Goal: Contribute content: Contribute content

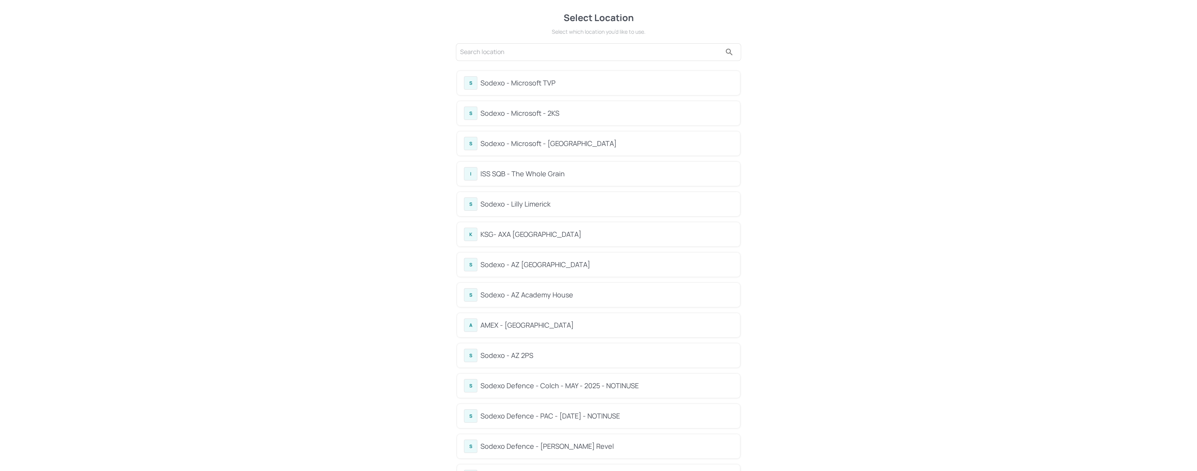
click at [545, 202] on div "Sodexo - Lilly Limerick" at bounding box center [607, 204] width 253 height 10
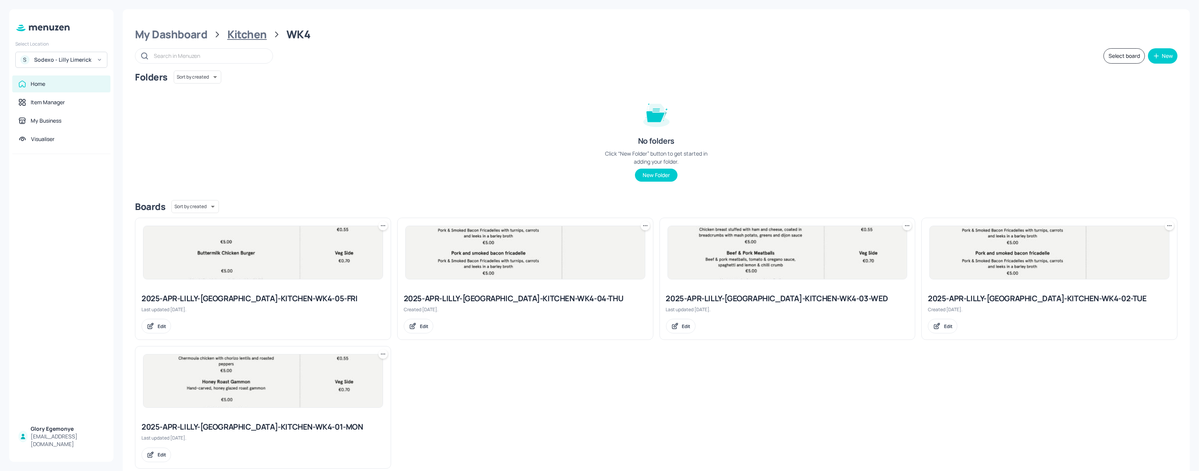
click at [239, 38] on div "Kitchen" at bounding box center [247, 35] width 40 height 14
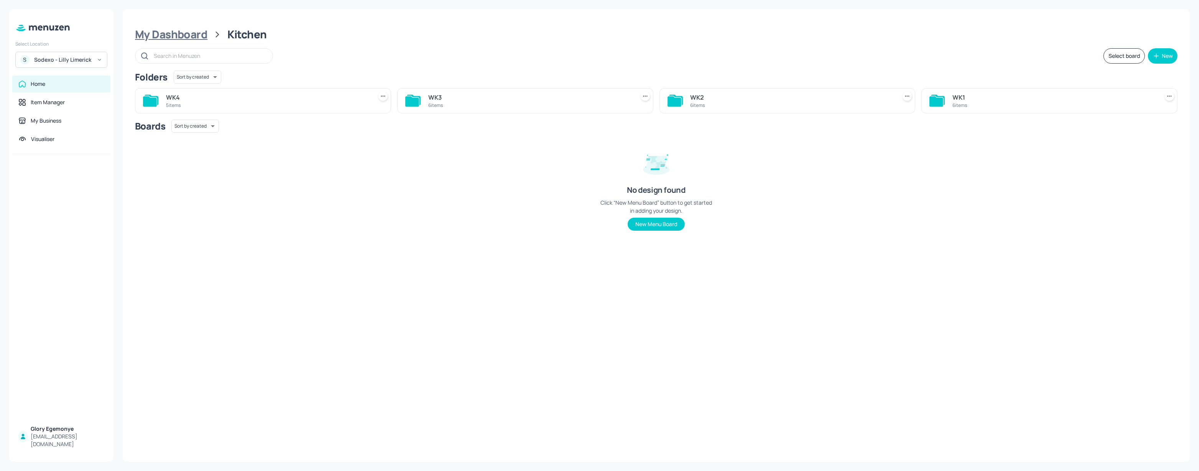
click at [201, 35] on div "My Dashboard" at bounding box center [171, 35] width 72 height 14
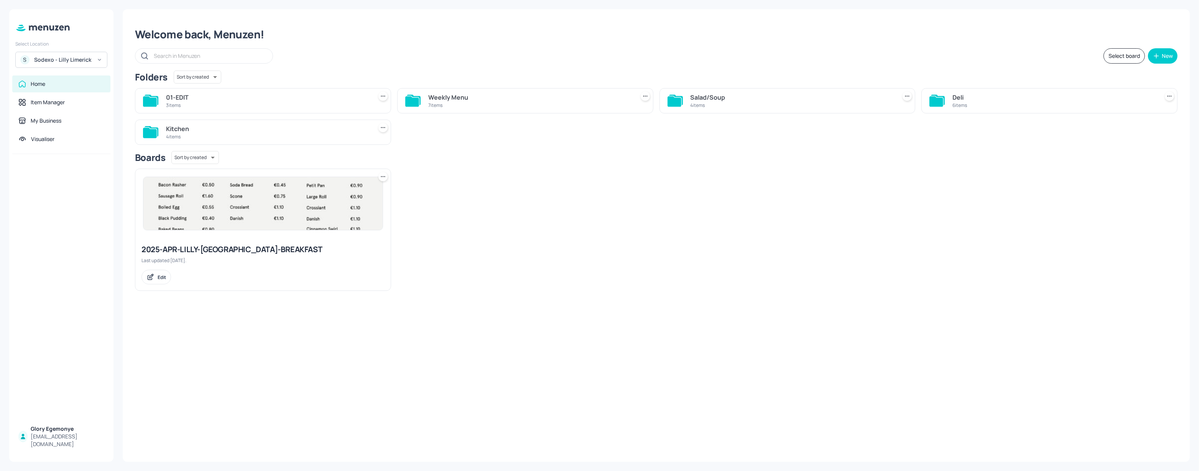
drag, startPoint x: 929, startPoint y: 99, endPoint x: 935, endPoint y: 100, distance: 5.8
click at [933, 100] on div "Deli 6 items" at bounding box center [1050, 100] width 256 height 25
click at [935, 99] on icon at bounding box center [937, 101] width 14 height 10
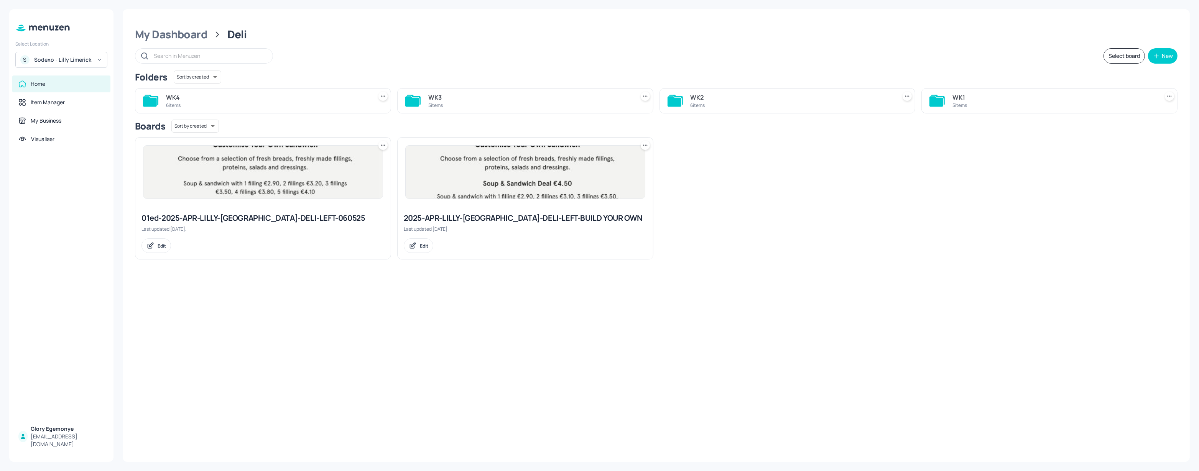
click at [153, 105] on icon at bounding box center [150, 101] width 14 height 10
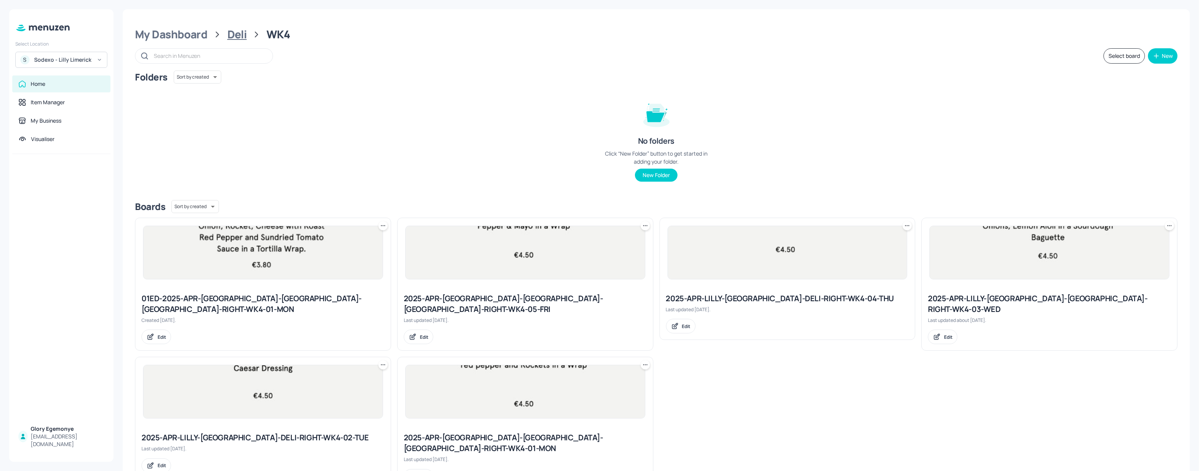
click at [239, 37] on div "Deli" at bounding box center [237, 35] width 20 height 14
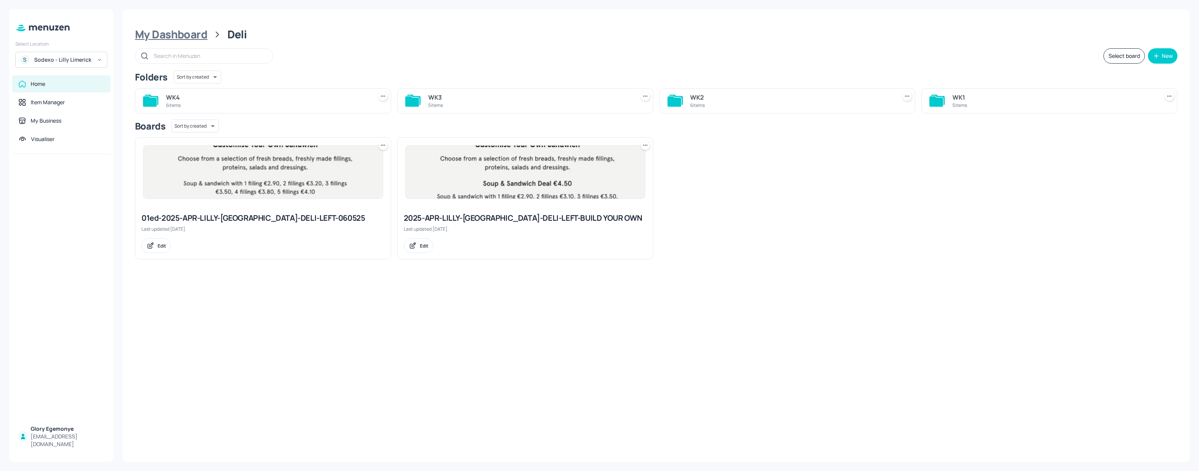
click at [198, 30] on div "My Dashboard" at bounding box center [171, 35] width 72 height 14
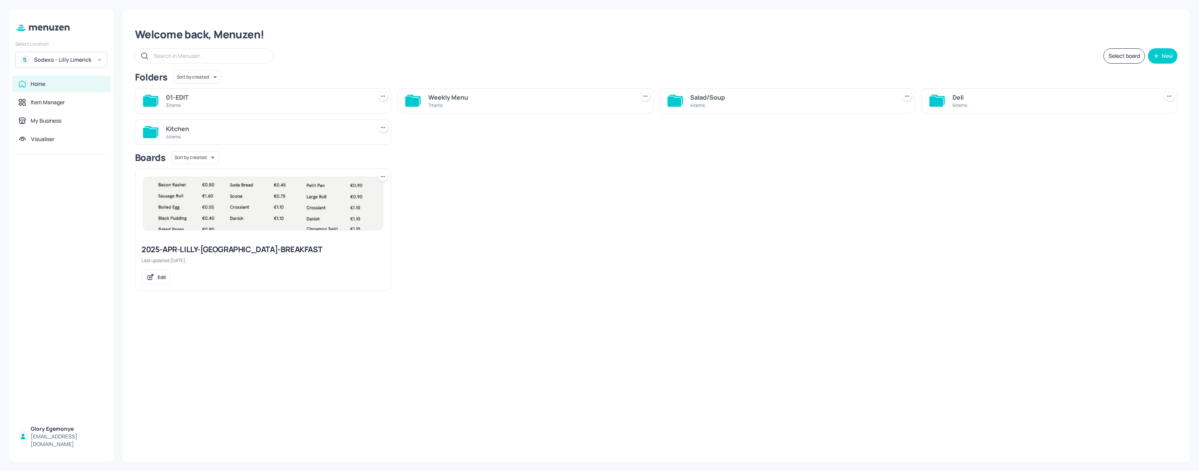
click at [146, 137] on icon at bounding box center [150, 133] width 14 height 10
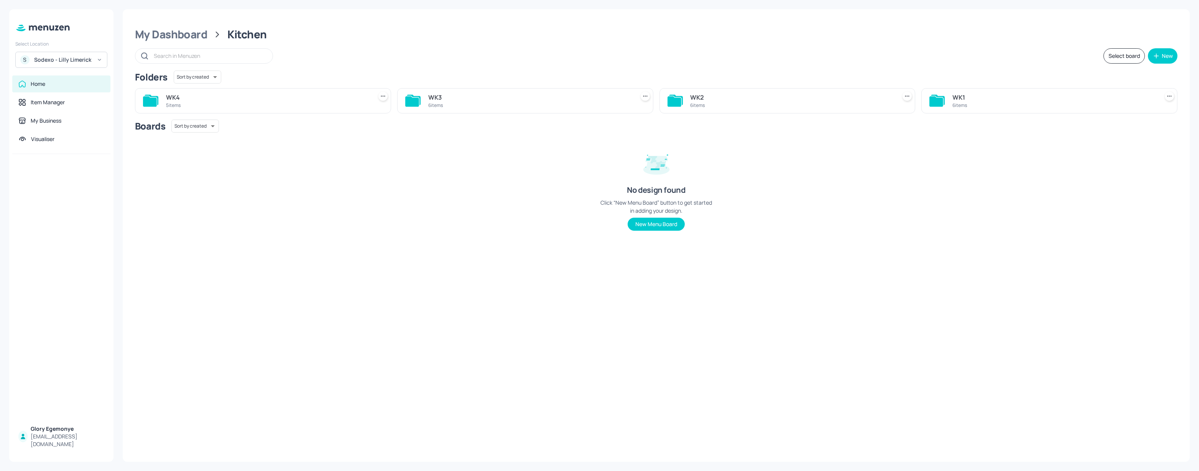
click at [137, 99] on div "WK4 5 items" at bounding box center [263, 100] width 256 height 25
click at [148, 98] on icon at bounding box center [150, 101] width 14 height 10
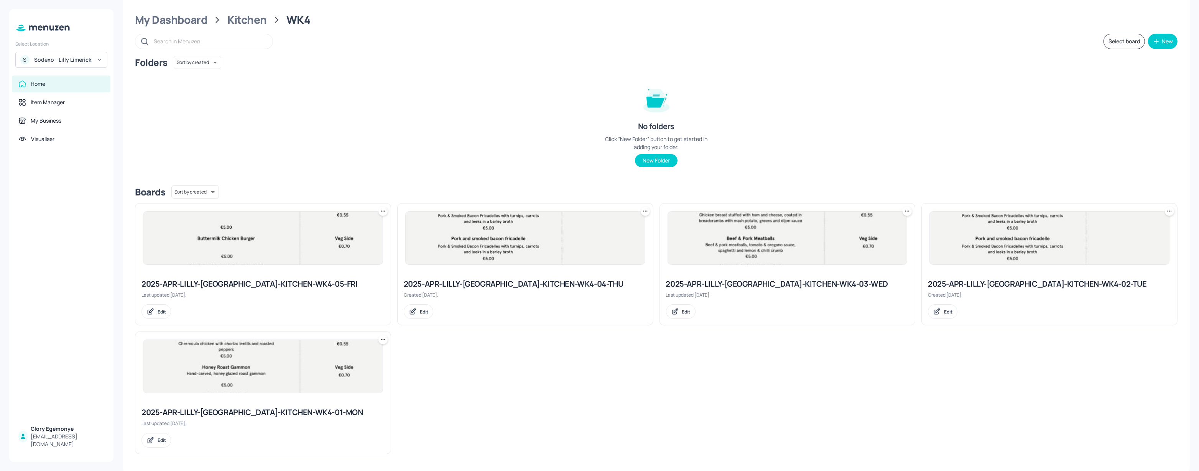
scroll to position [15, 0]
click at [251, 411] on div "2025-APR-LILLY-[GEOGRAPHIC_DATA]-KITCHEN-WK4-01-MON" at bounding box center [263, 412] width 243 height 11
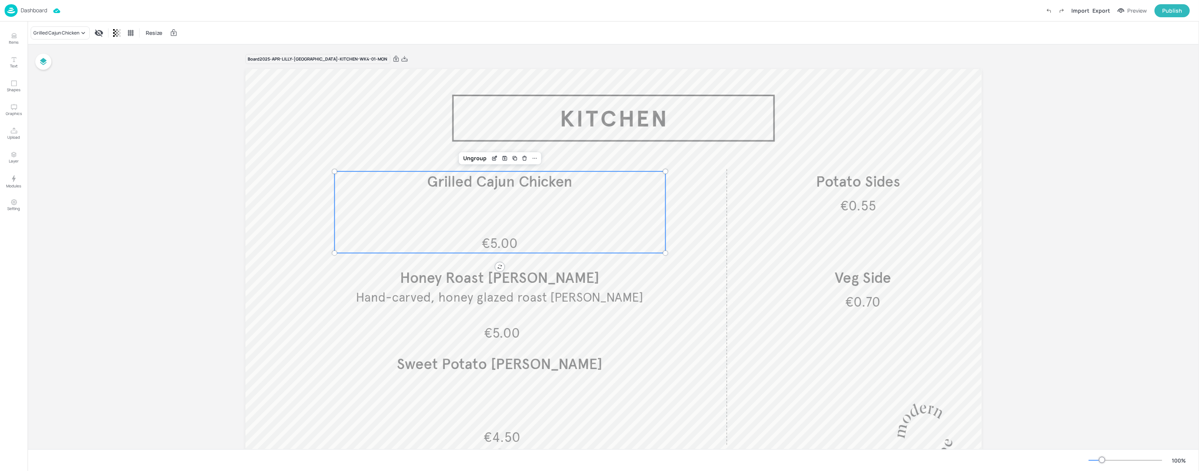
click at [512, 217] on div "€5.00 Grilled Cajun Chicken" at bounding box center [499, 212] width 331 height 82
click at [18, 37] on button "Items" at bounding box center [14, 39] width 22 height 22
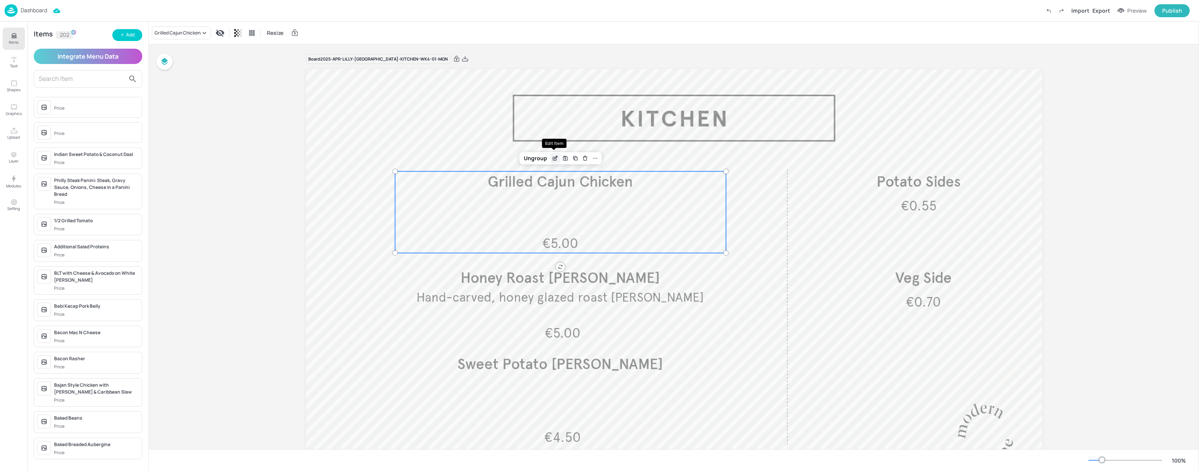
click at [553, 158] on icon "Edit Item" at bounding box center [554, 158] width 3 height 3
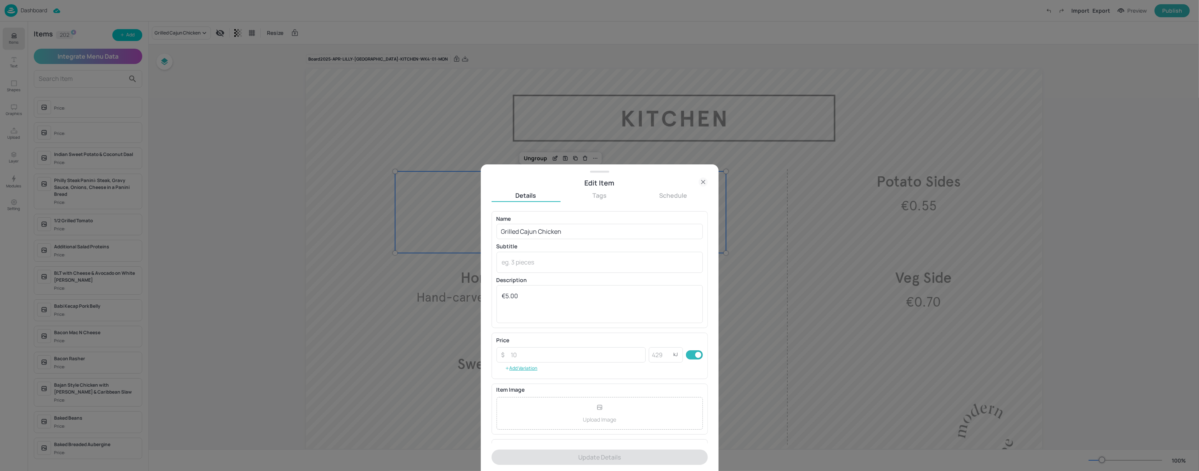
click at [704, 183] on icon at bounding box center [702, 181] width 3 height 3
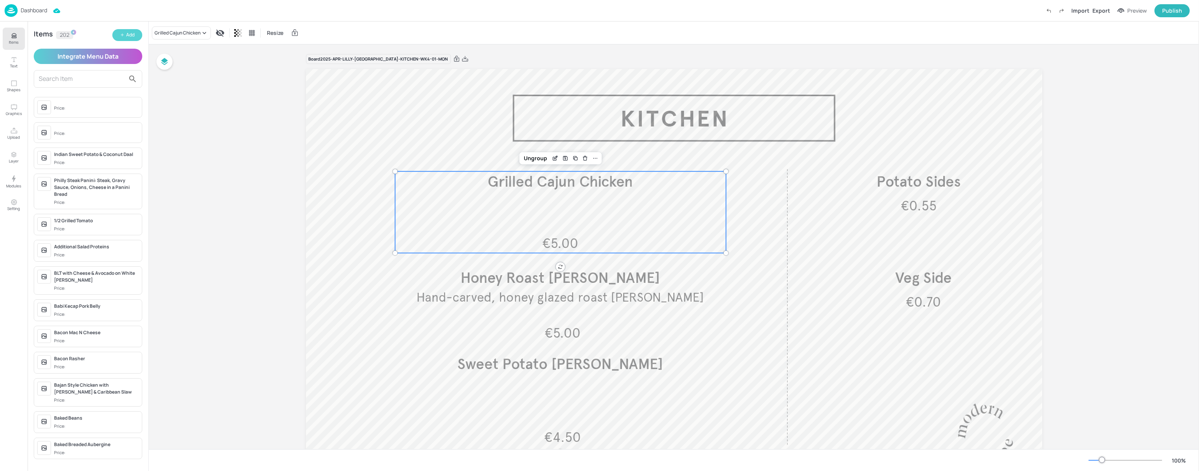
click at [122, 34] on icon "button" at bounding box center [122, 35] width 5 height 5
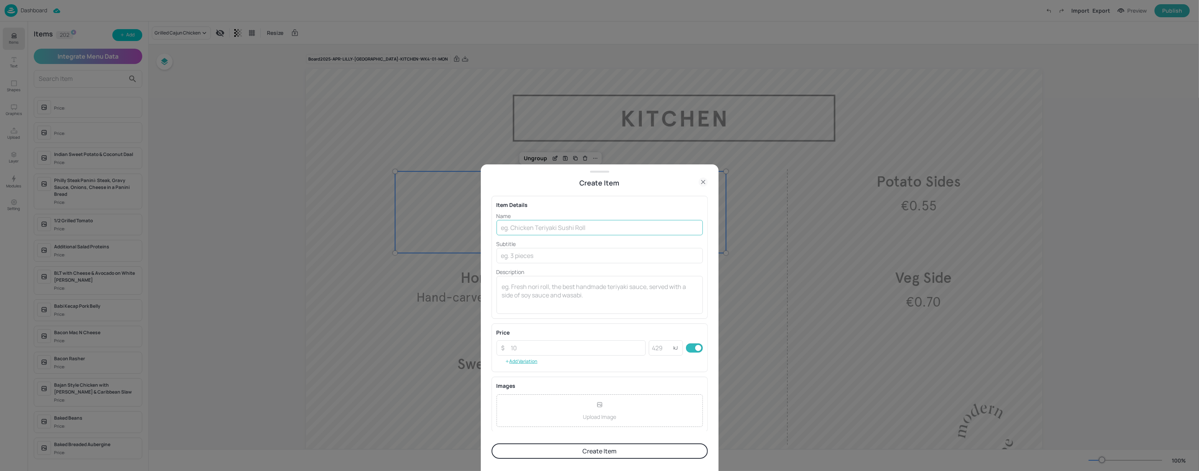
click at [518, 222] on input "text" at bounding box center [600, 227] width 206 height 15
type input "Southern Fried Chicken"
click at [548, 302] on textarea at bounding box center [600, 295] width 196 height 25
type textarea "€5.00"
click at [610, 452] on button "Create Item" at bounding box center [600, 451] width 216 height 15
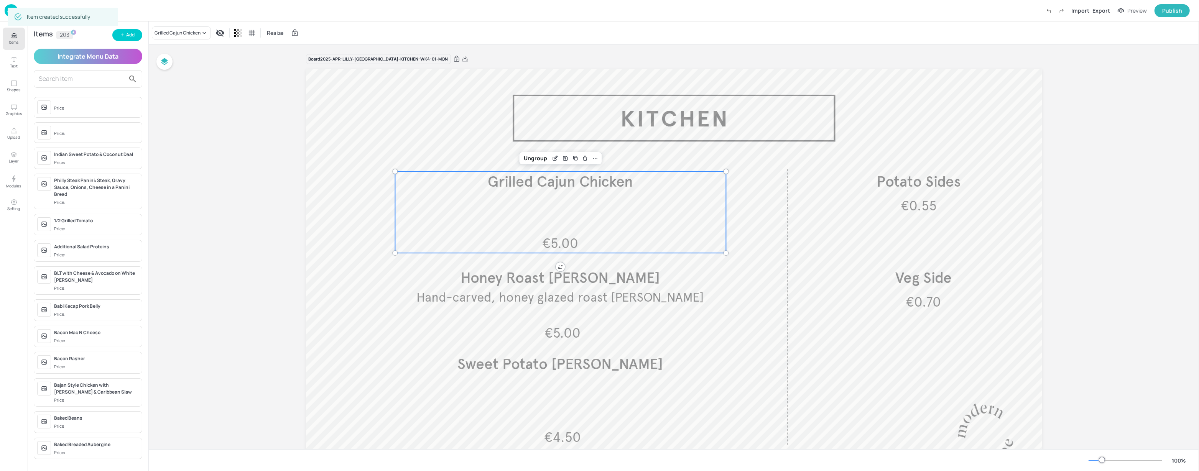
scroll to position [60, 0]
click at [13, 41] on p "Items" at bounding box center [14, 42] width 10 height 5
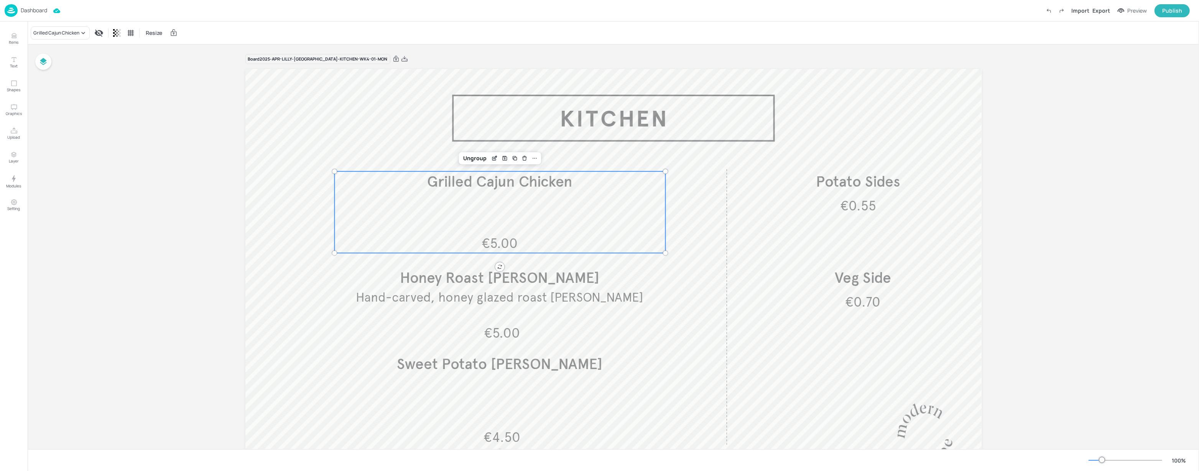
click at [442, 197] on div "€5.00 Grilled Cajun Chicken" at bounding box center [499, 212] width 331 height 82
click at [75, 26] on div "Grilled Cajun Chicken" at bounding box center [60, 32] width 59 height 13
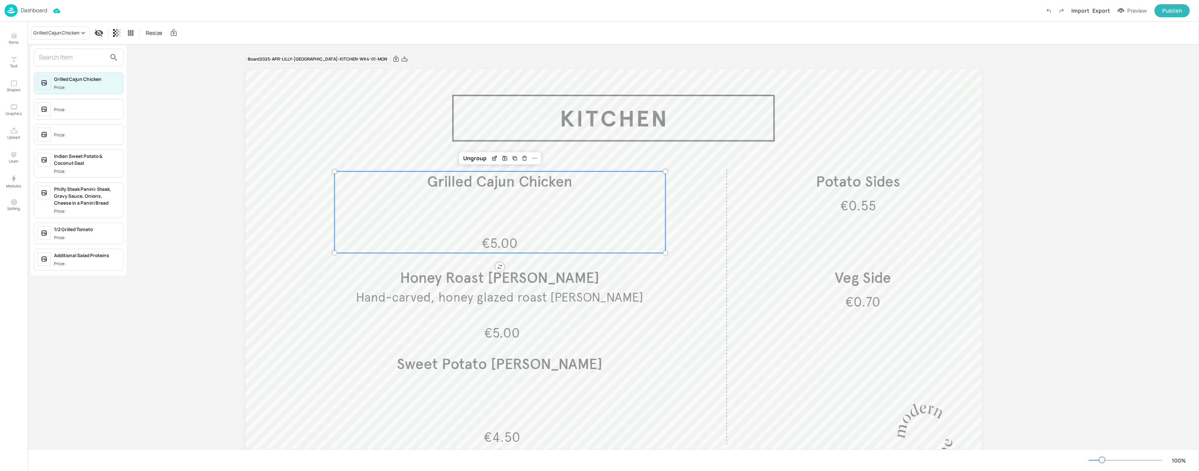
drag, startPoint x: 81, startPoint y: 54, endPoint x: 95, endPoint y: 53, distance: 13.5
click at [81, 54] on input "text" at bounding box center [72, 57] width 67 height 12
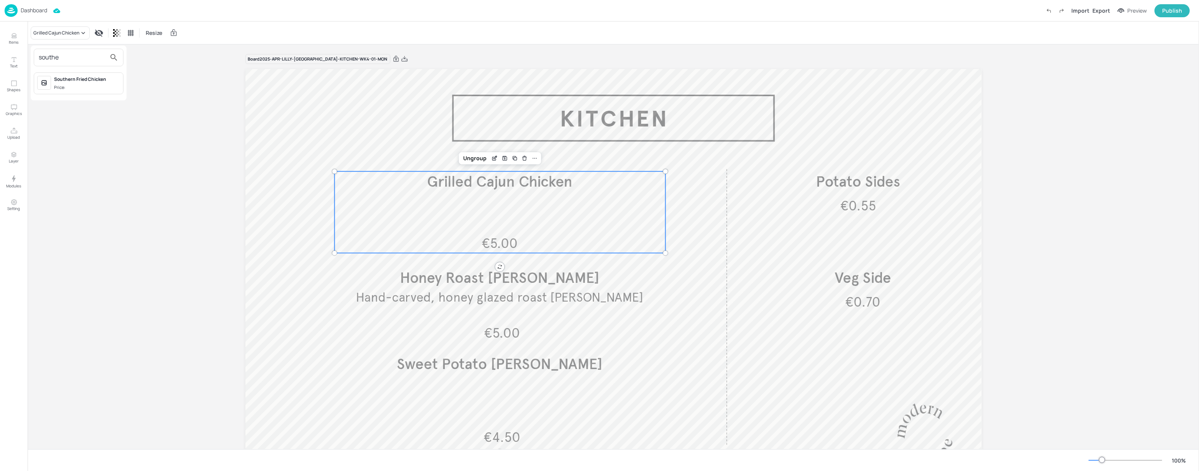
type input "southe"
click at [61, 89] on div "Price:" at bounding box center [60, 87] width 13 height 7
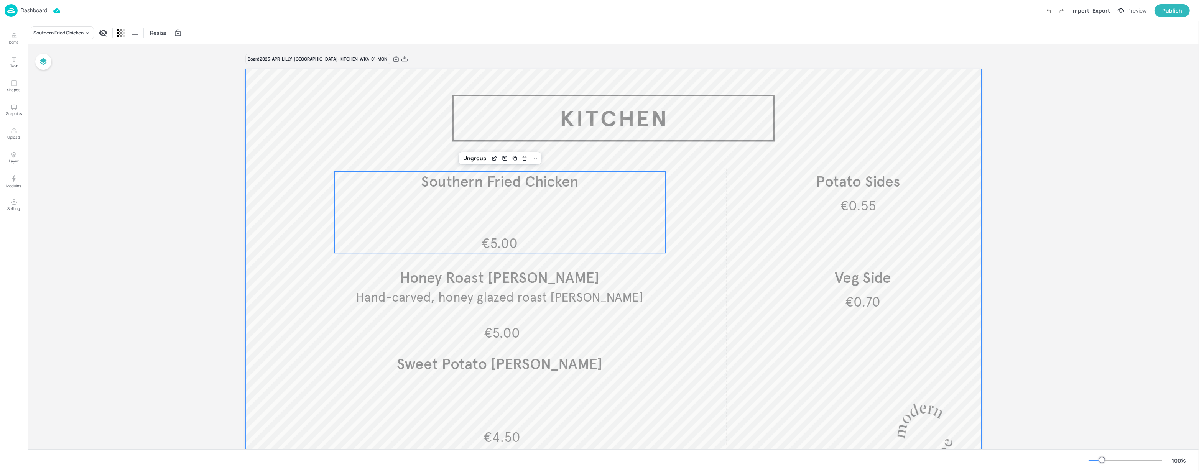
click at [447, 128] on div at bounding box center [613, 276] width 736 height 414
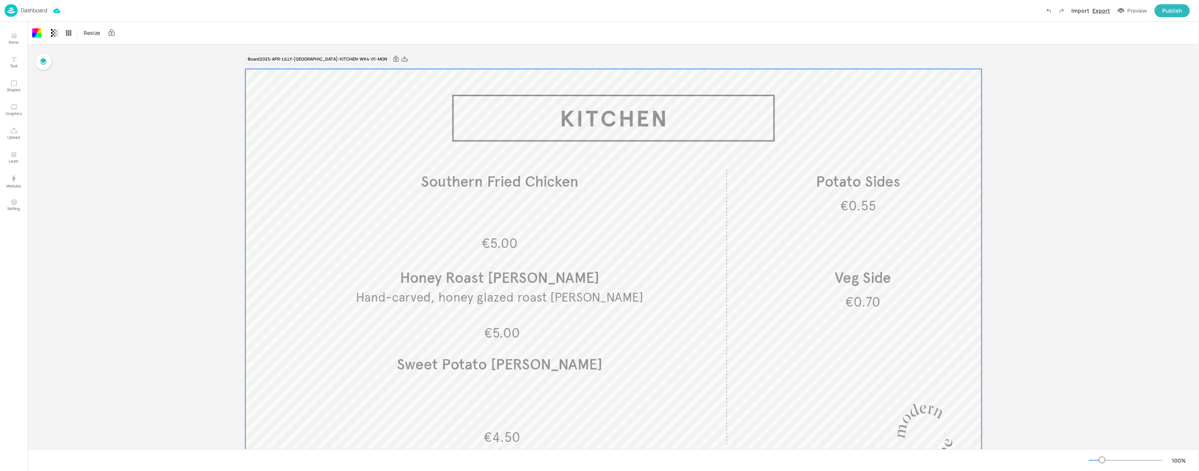
click at [1099, 12] on div "Export" at bounding box center [1102, 11] width 18 height 8
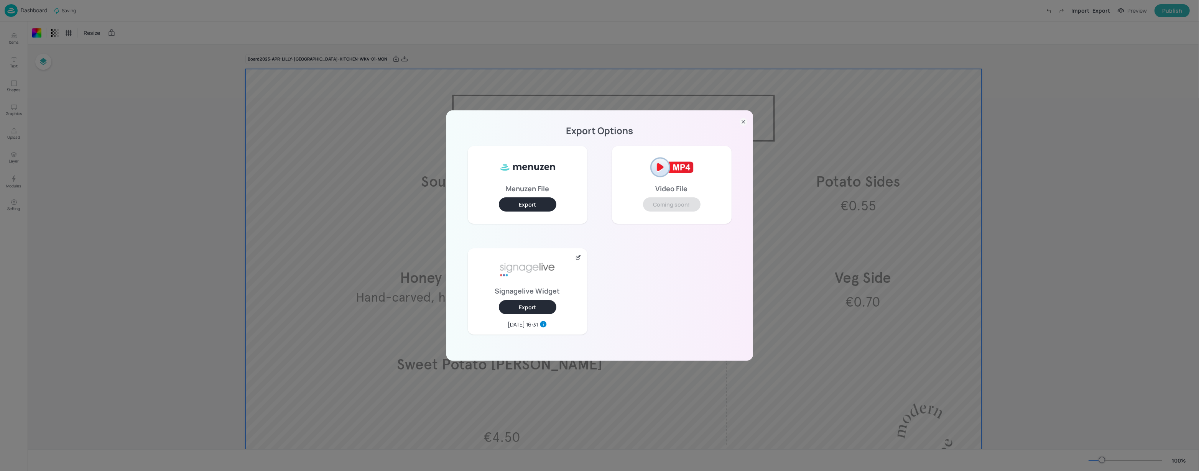
click at [534, 301] on button "Export" at bounding box center [528, 307] width 58 height 14
click at [740, 126] on div at bounding box center [744, 122] width 8 height 12
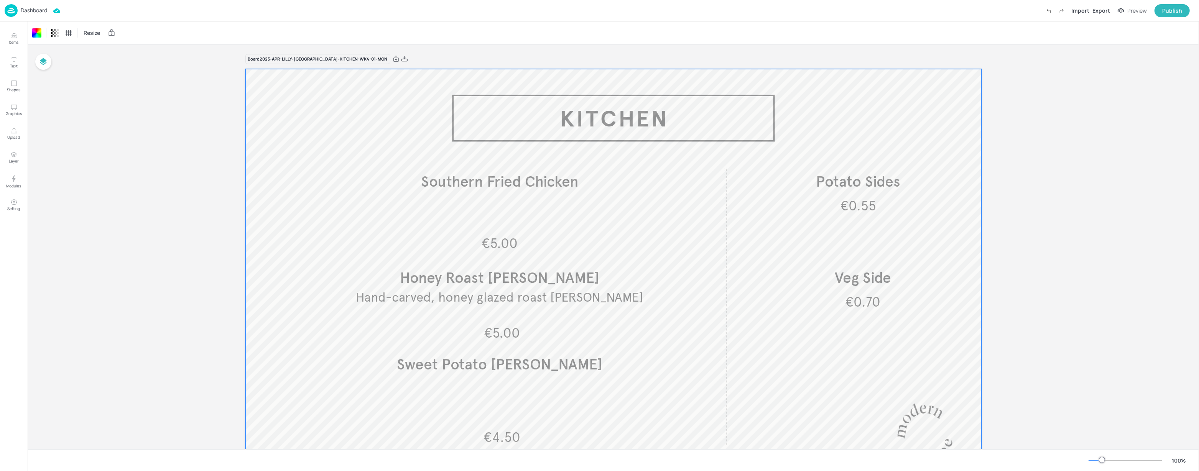
click at [28, 12] on p "Dashboard" at bounding box center [34, 10] width 26 height 5
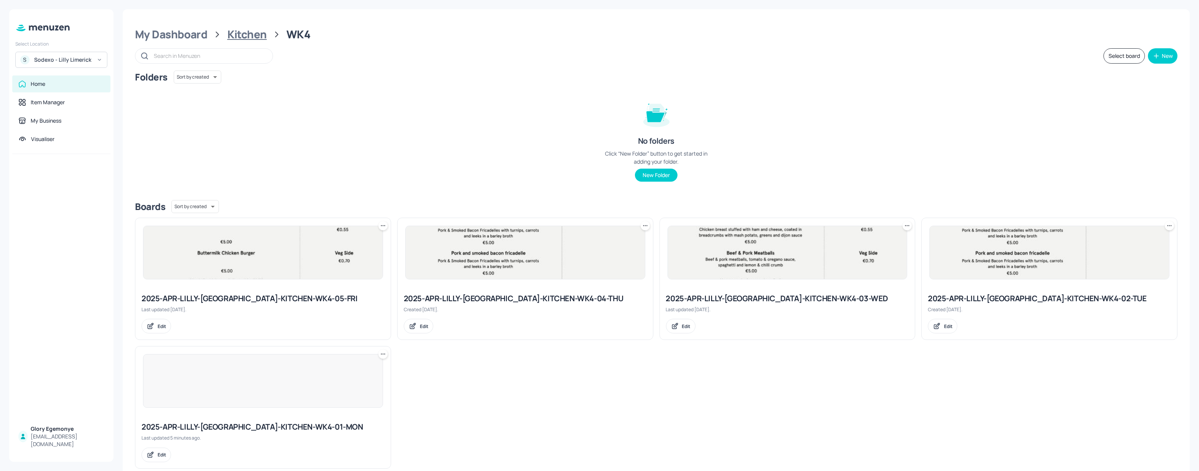
click at [227, 38] on div "Kitchen" at bounding box center [247, 35] width 40 height 14
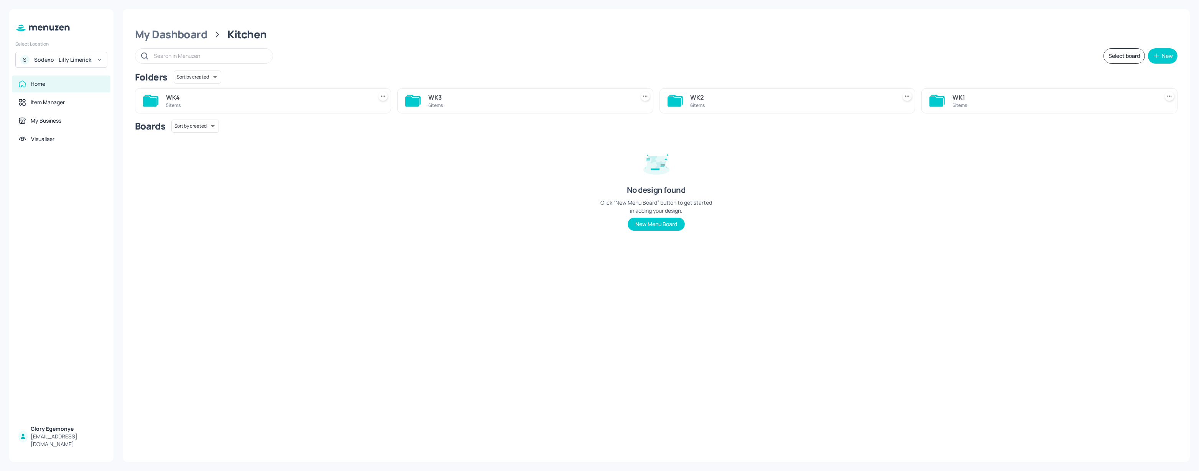
click at [935, 105] on icon at bounding box center [937, 101] width 14 height 10
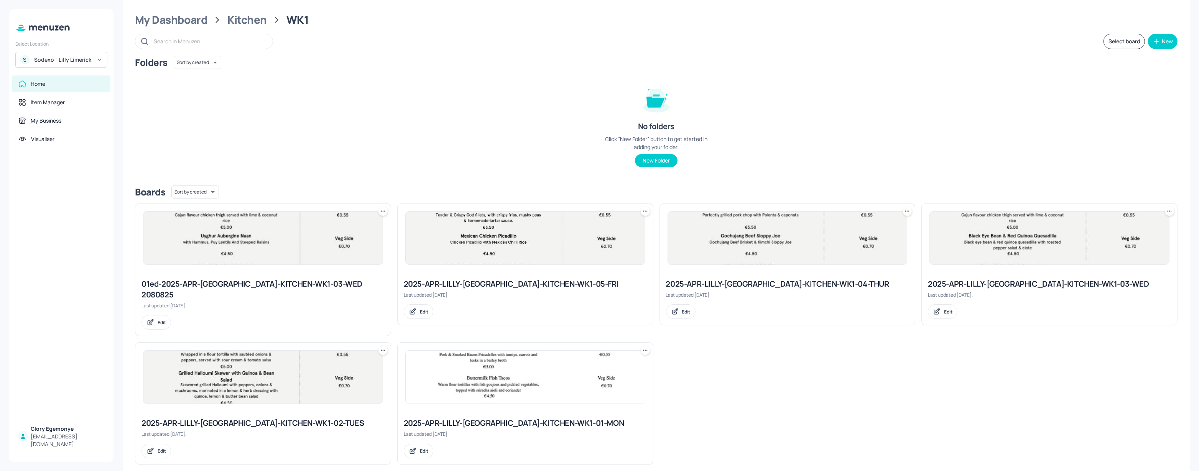
scroll to position [15, 0]
click at [447, 417] on div "2025-APR-LILLY-[GEOGRAPHIC_DATA]-KITCHEN-WK1-01-MON" at bounding box center [525, 422] width 243 height 11
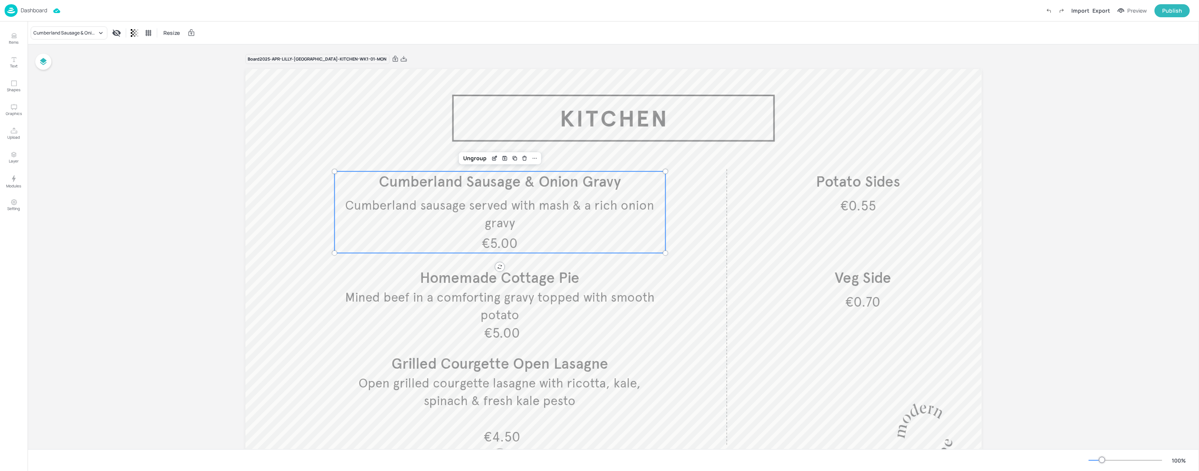
click at [472, 179] on span "Cumberland Sausage & Onion Gravy" at bounding box center [500, 182] width 242 height 18
click at [85, 35] on div "Cumberland Sausage & Onion Gravy" at bounding box center [65, 33] width 64 height 7
click at [84, 57] on input "text" at bounding box center [72, 57] width 67 height 12
type input "S"
click at [13, 37] on div at bounding box center [599, 235] width 1199 height 471
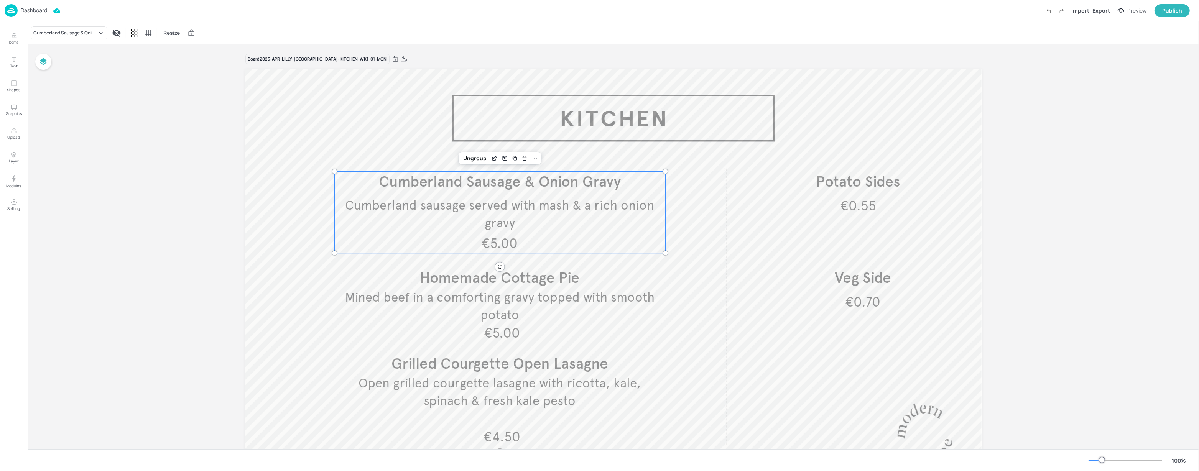
click at [13, 37] on div "Cumberland Sausage & Onion Gravy Price: Price: Price: Indian Sweet Potato & Coc…" at bounding box center [599, 237] width 1199 height 468
click at [16, 39] on icon "Items" at bounding box center [13, 35] width 7 height 7
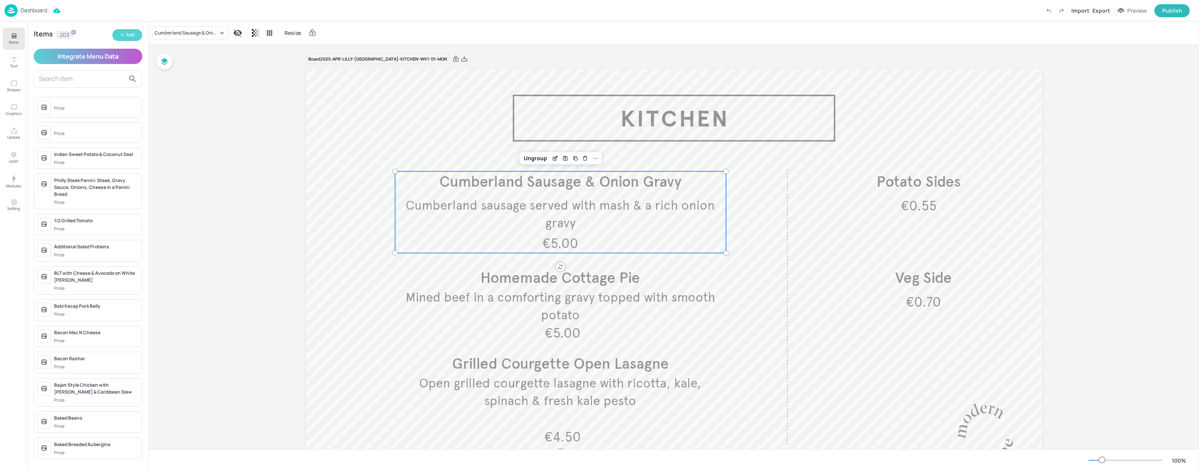
click at [117, 39] on button "Add" at bounding box center [127, 35] width 30 height 12
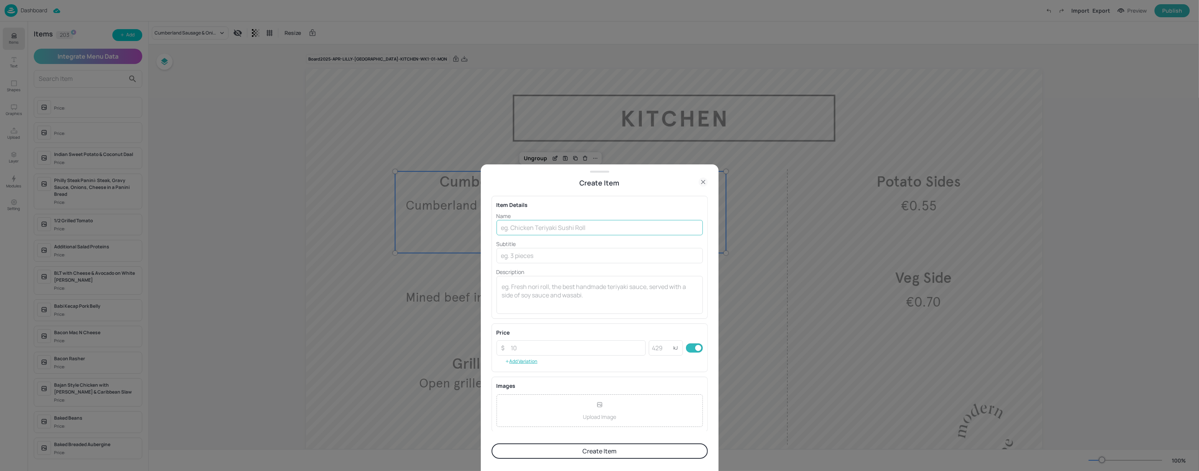
click at [543, 227] on input "text" at bounding box center [600, 227] width 206 height 15
paste input "Spicy Chicken Fajita Wrap"
type input "Spicy Chicken Fajita Wrap"
click at [546, 249] on div "x ​" at bounding box center [600, 235] width 206 height 38
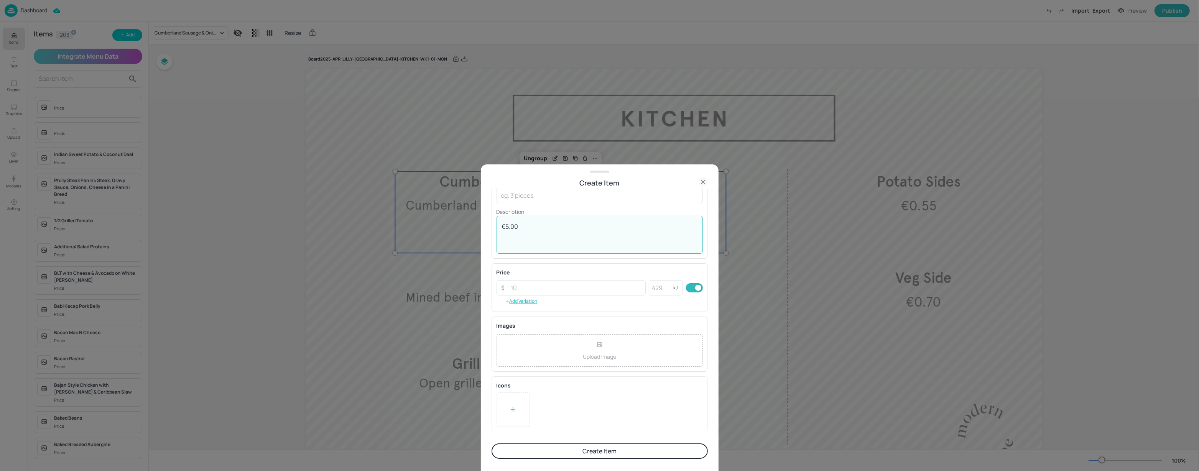
type textarea "€5.00"
click at [578, 206] on div "Name Spicy Chicken Fajita Wrap ​ Subtitle ​ Description €5.00 x ​" at bounding box center [600, 203] width 206 height 102
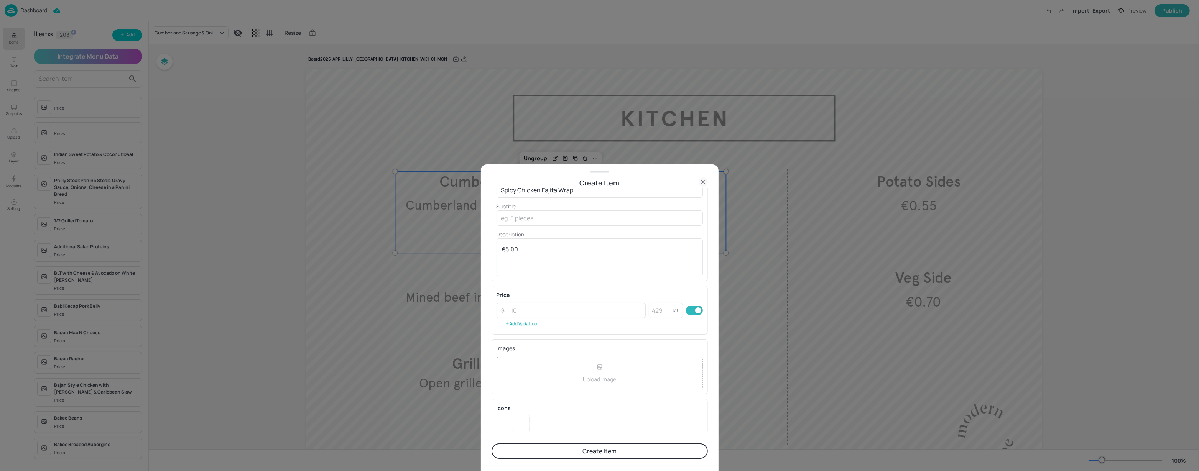
scroll to position [0, 0]
click at [567, 447] on button "Create Item" at bounding box center [600, 451] width 216 height 15
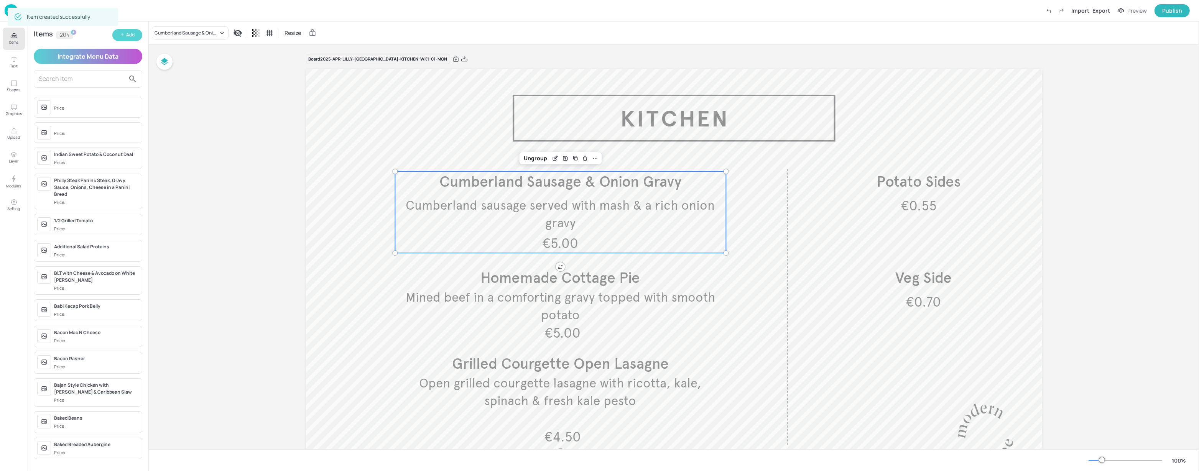
click at [125, 34] on button "Add" at bounding box center [127, 35] width 30 height 12
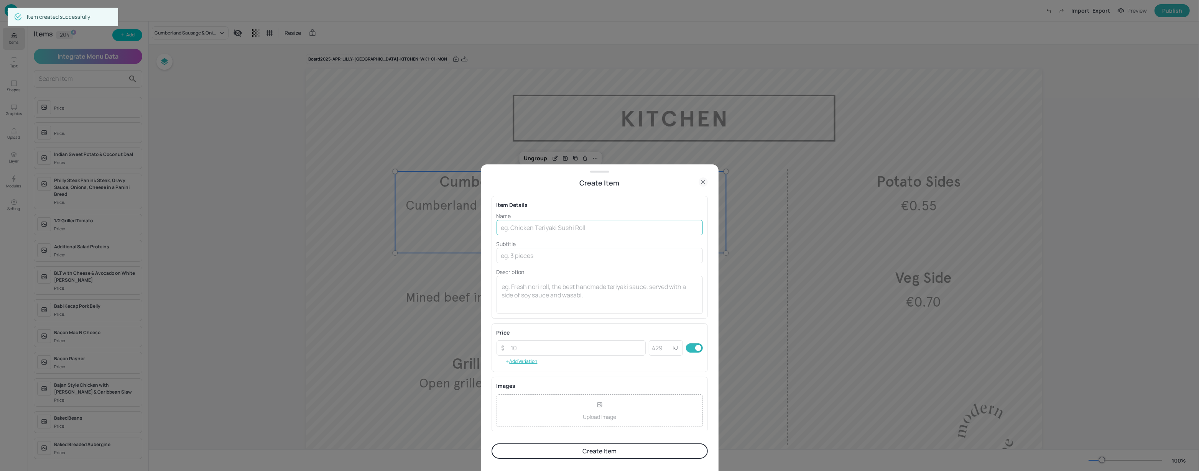
click at [542, 225] on input "text" at bounding box center [600, 227] width 206 height 15
paste input "Chickpea 7 Aubergine Korma"
type input "Chickpea 7 Aubergine Korma"
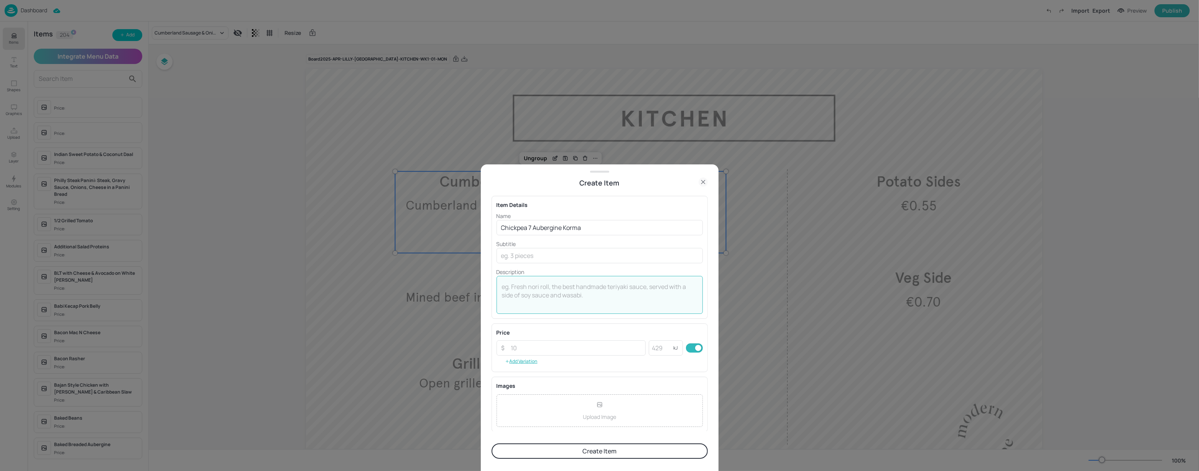
click at [533, 302] on textarea at bounding box center [600, 295] width 196 height 25
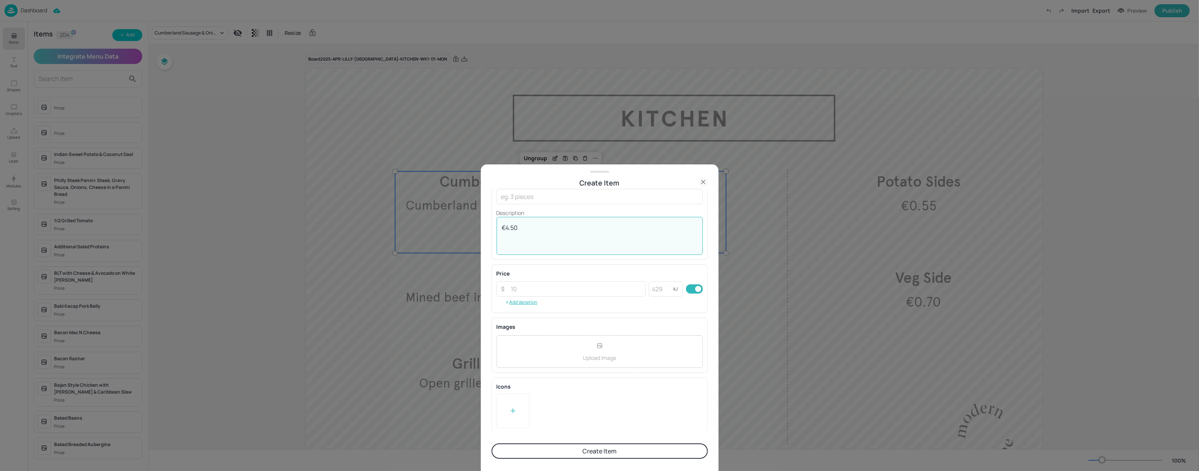
scroll to position [60, 0]
type textarea "€4.50"
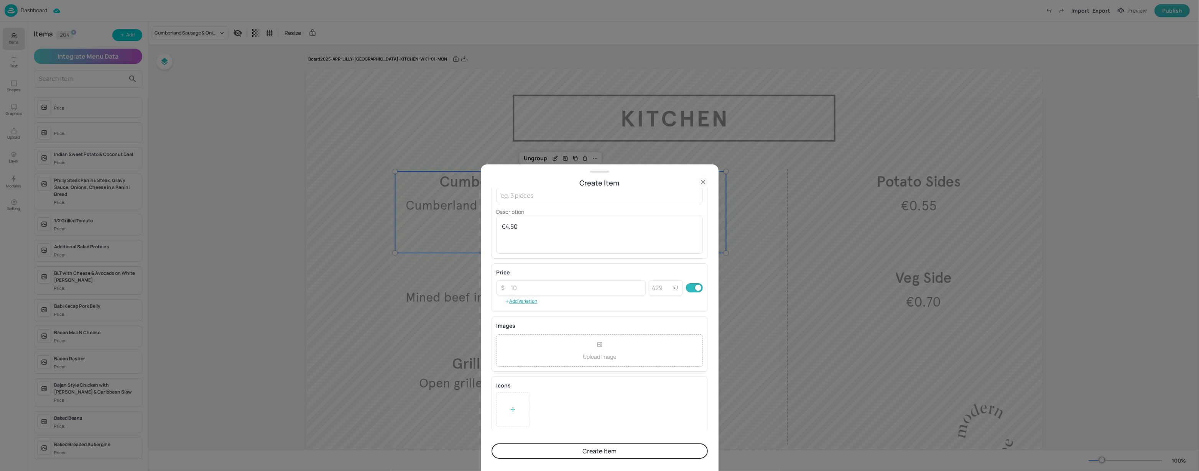
click at [516, 406] on icon at bounding box center [513, 410] width 8 height 8
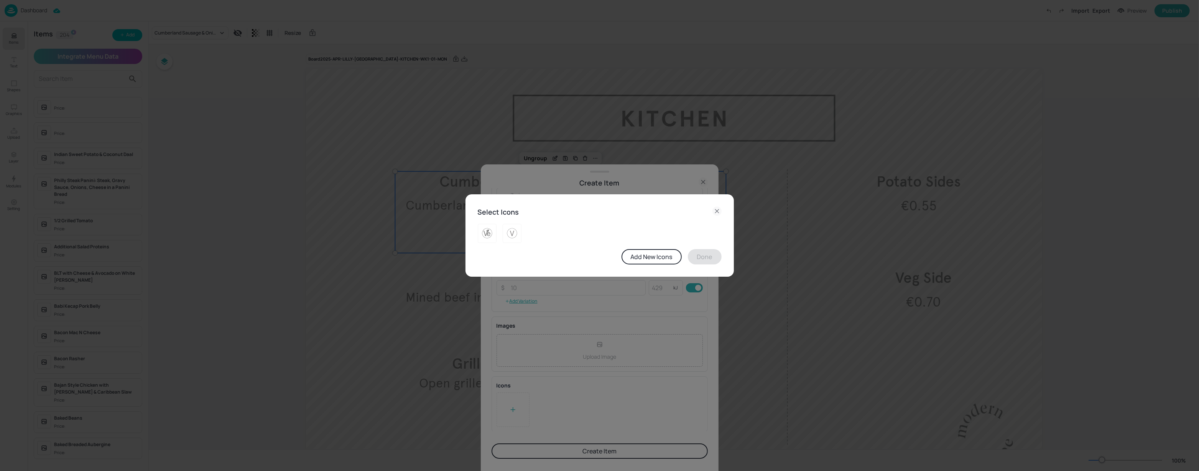
drag, startPoint x: 516, startPoint y: 229, endPoint x: 524, endPoint y: 230, distance: 8.3
click at [516, 229] on img at bounding box center [512, 233] width 12 height 12
click at [694, 257] on button "Done" at bounding box center [705, 256] width 34 height 15
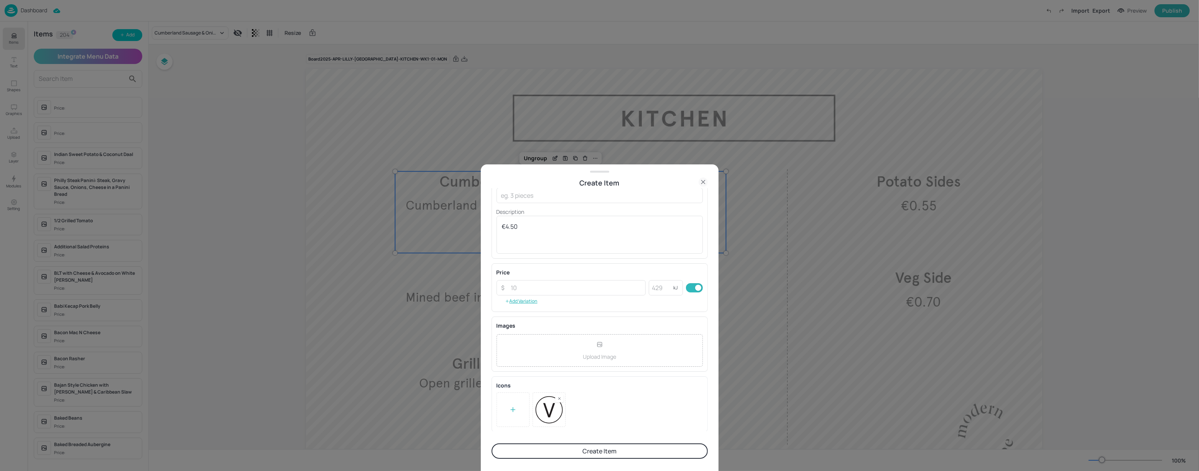
click at [579, 453] on button "Create Item" at bounding box center [600, 451] width 216 height 15
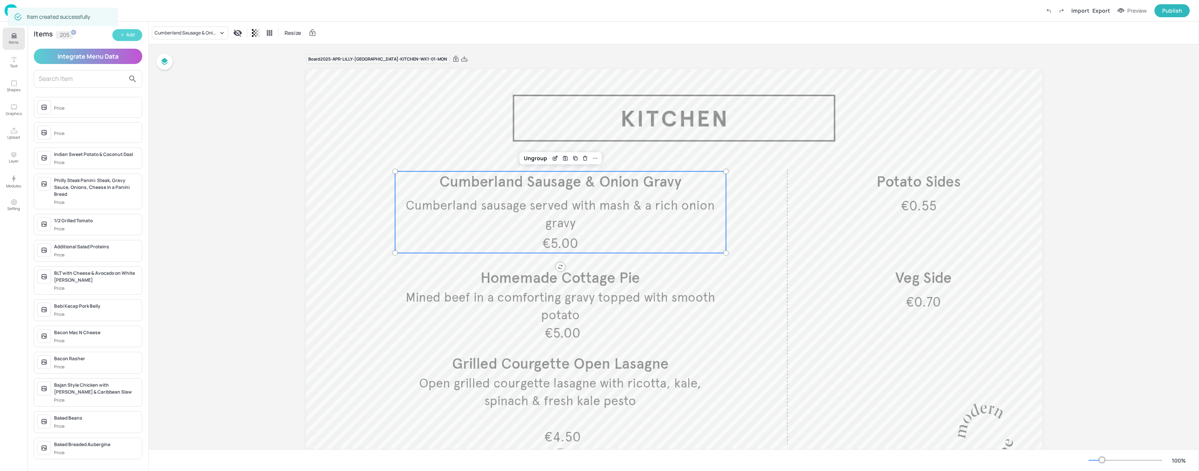
click at [131, 36] on div "Add" at bounding box center [130, 34] width 8 height 7
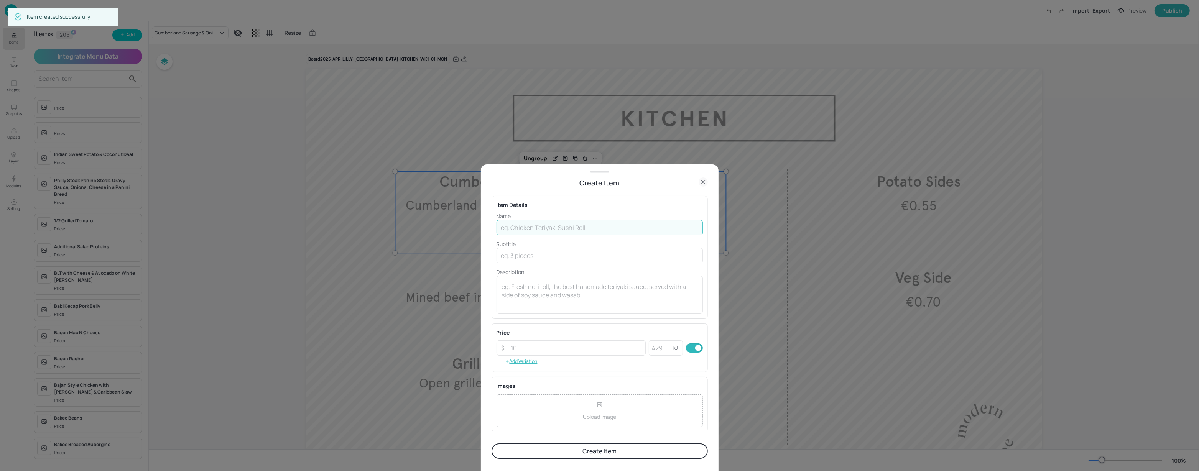
drag, startPoint x: 529, startPoint y: 226, endPoint x: 523, endPoint y: 226, distance: 5.8
click at [528, 226] on input "text" at bounding box center [600, 227] width 206 height 15
paste input "Korean Pork Bulgogi, [PERSON_NAME] & [PERSON_NAME]"
type input "Korean Pork Bulgogi, [PERSON_NAME] & [PERSON_NAME]"
click at [545, 280] on div "x ​" at bounding box center [600, 295] width 206 height 38
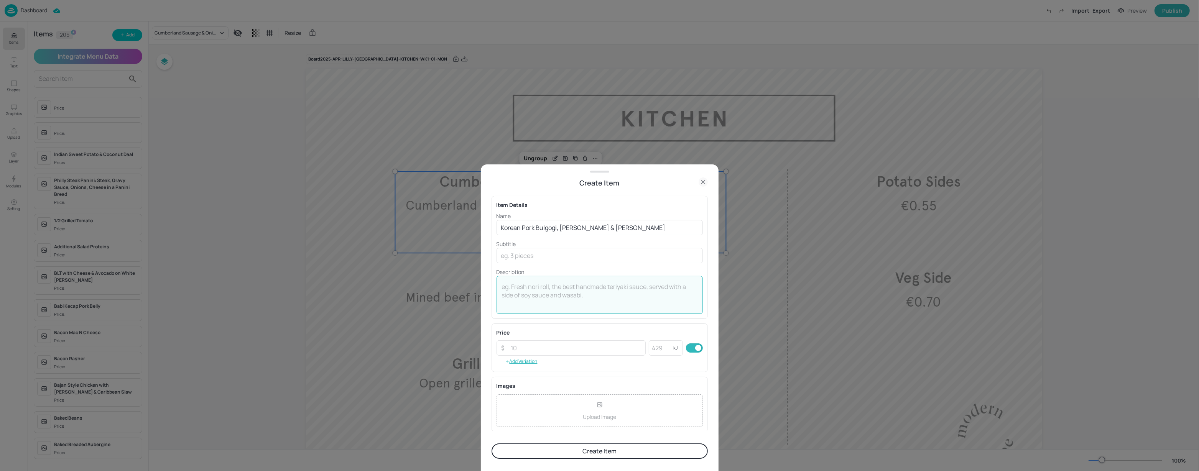
type textarea "@"
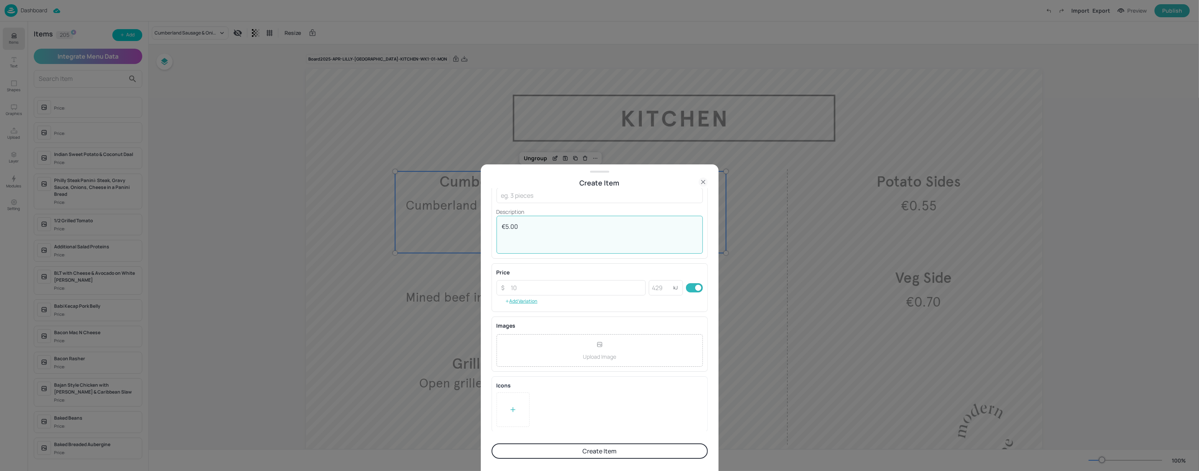
type textarea "€5.00"
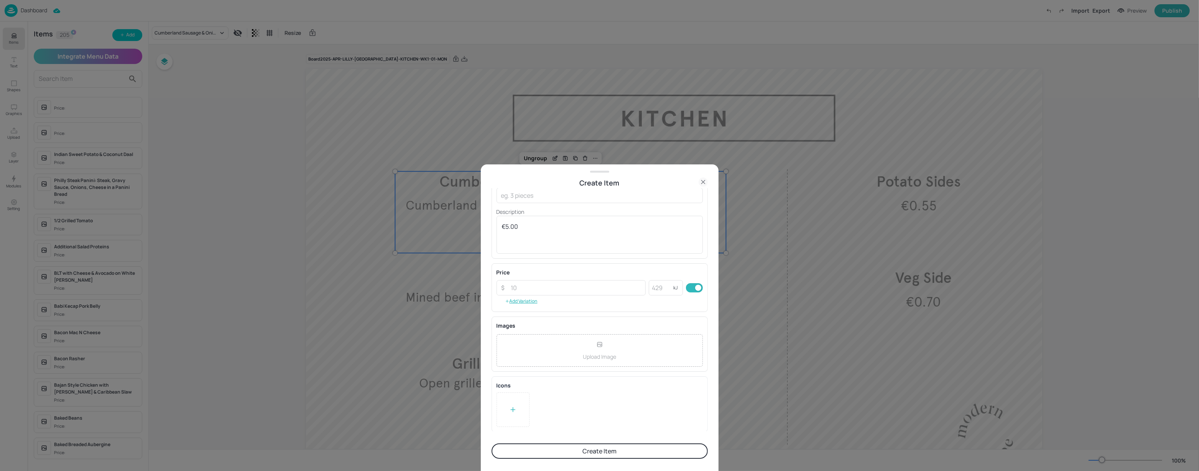
click at [578, 446] on button "Create Item" at bounding box center [600, 451] width 216 height 15
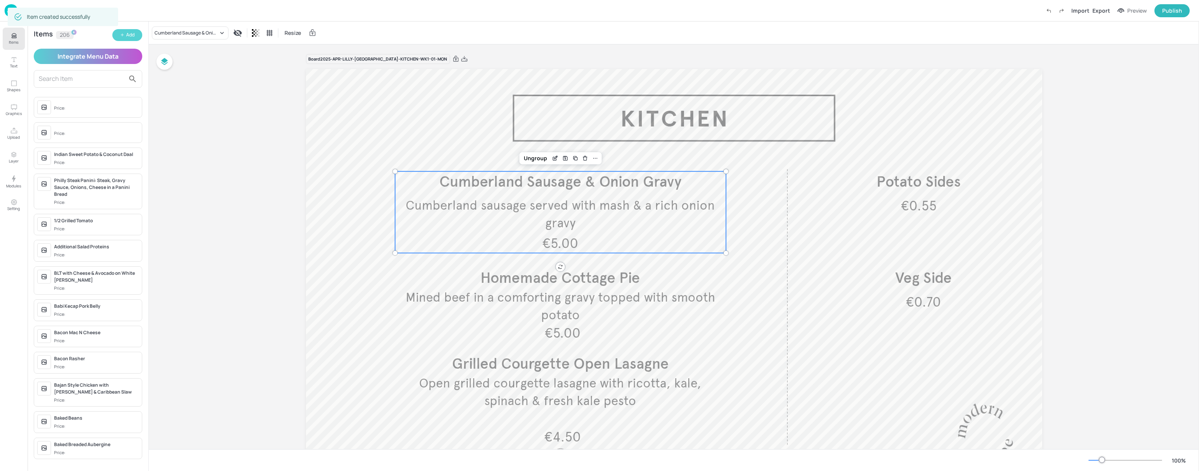
click at [127, 34] on div "Add" at bounding box center [130, 34] width 8 height 7
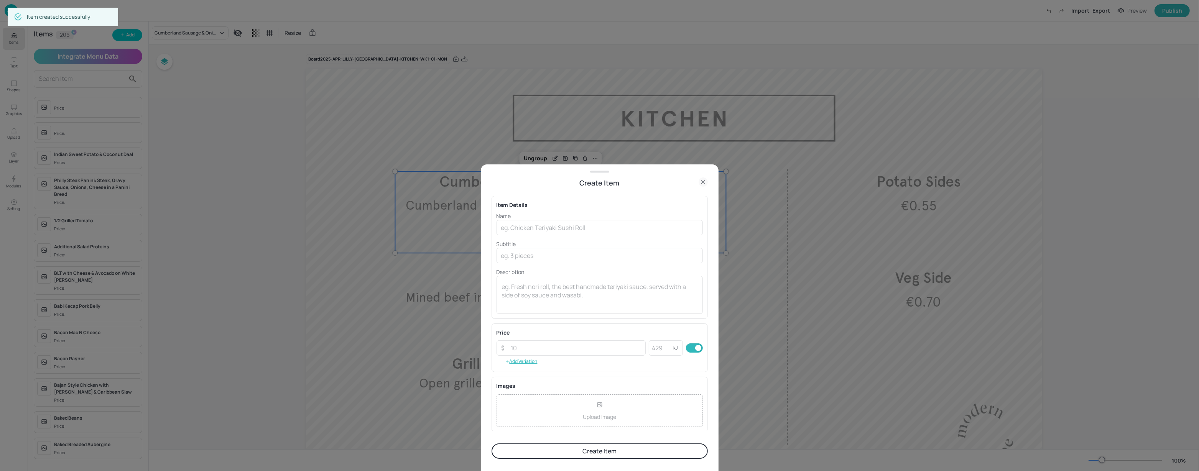
click at [702, 180] on icon at bounding box center [703, 182] width 9 height 9
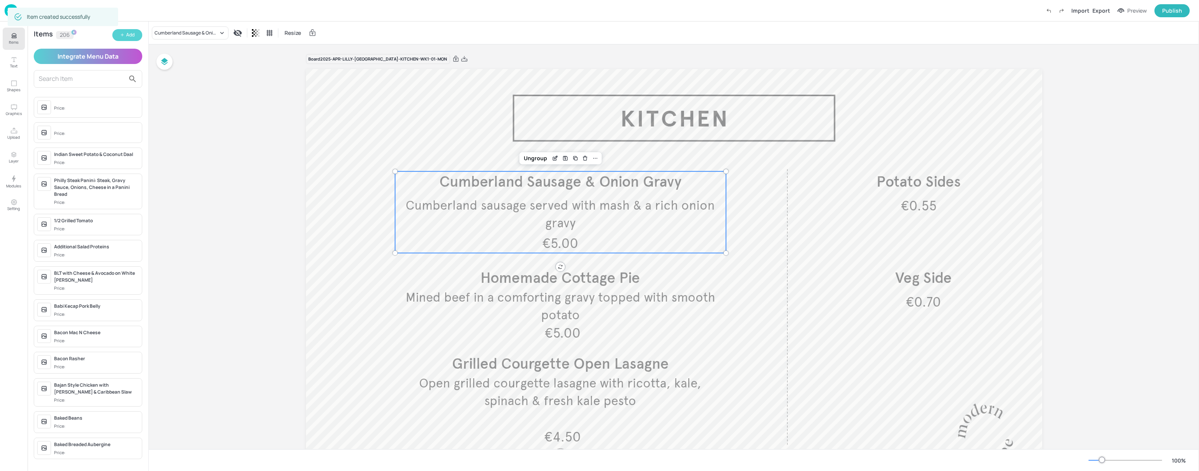
click at [128, 40] on button "Add" at bounding box center [127, 35] width 30 height 12
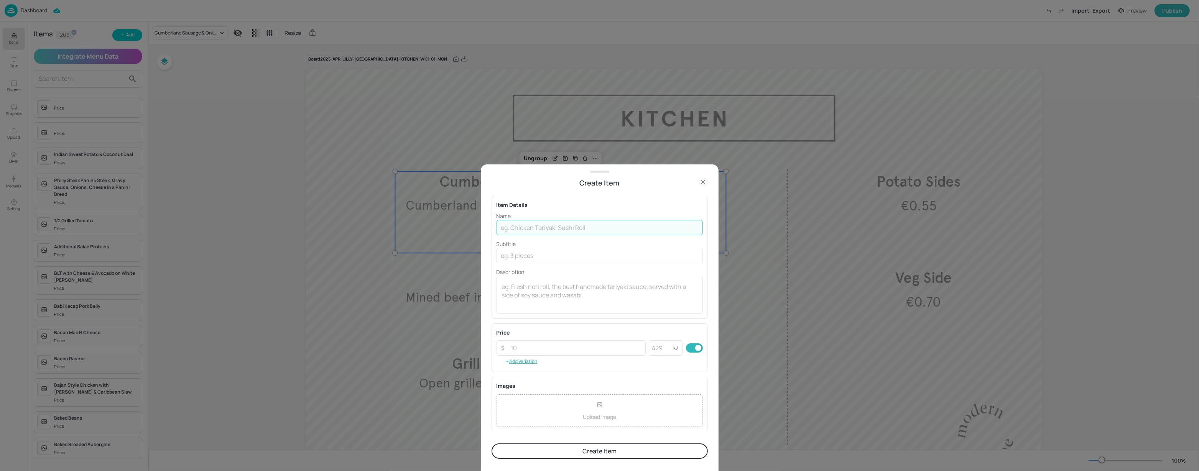
click at [555, 229] on input "text" at bounding box center [600, 227] width 206 height 15
paste input "Bajan Style Chicken [PERSON_NAME] & Caribbean Slaw"
type input "Bajan Style Chicken [PERSON_NAME] & Caribbean Slaw"
click at [555, 310] on div "x ​" at bounding box center [600, 295] width 206 height 38
type textarea "€5.00"
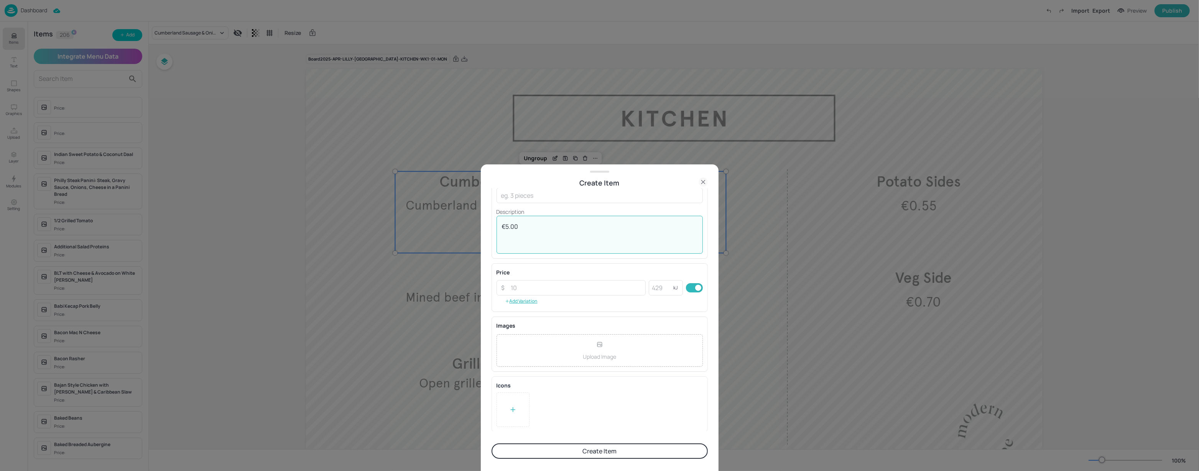
click at [544, 448] on button "Create Item" at bounding box center [600, 451] width 216 height 15
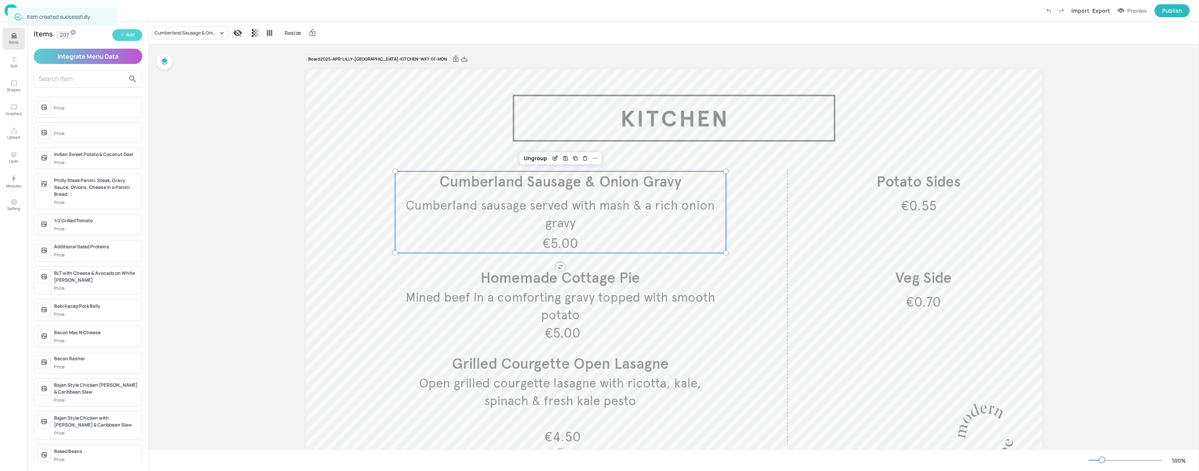
click at [131, 36] on div "Add" at bounding box center [130, 34] width 8 height 7
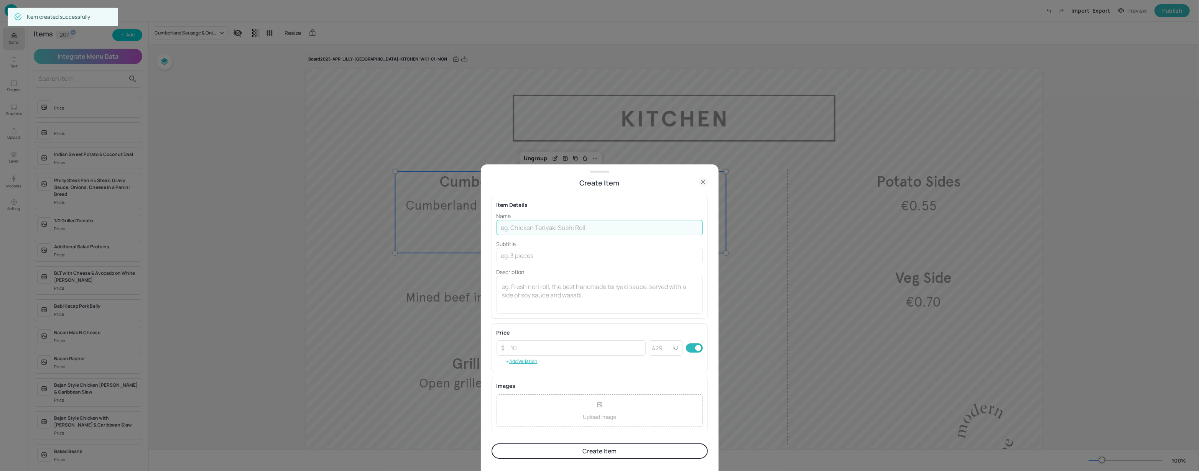
drag, startPoint x: 531, startPoint y: 226, endPoint x: 525, endPoint y: 227, distance: 5.8
click at [530, 228] on input "text" at bounding box center [600, 227] width 206 height 15
paste input "Curried Cauliflower Filo Pie"
type input "Curried Cauliflower Filo Pie"
drag, startPoint x: 533, startPoint y: 304, endPoint x: 537, endPoint y: 300, distance: 5.8
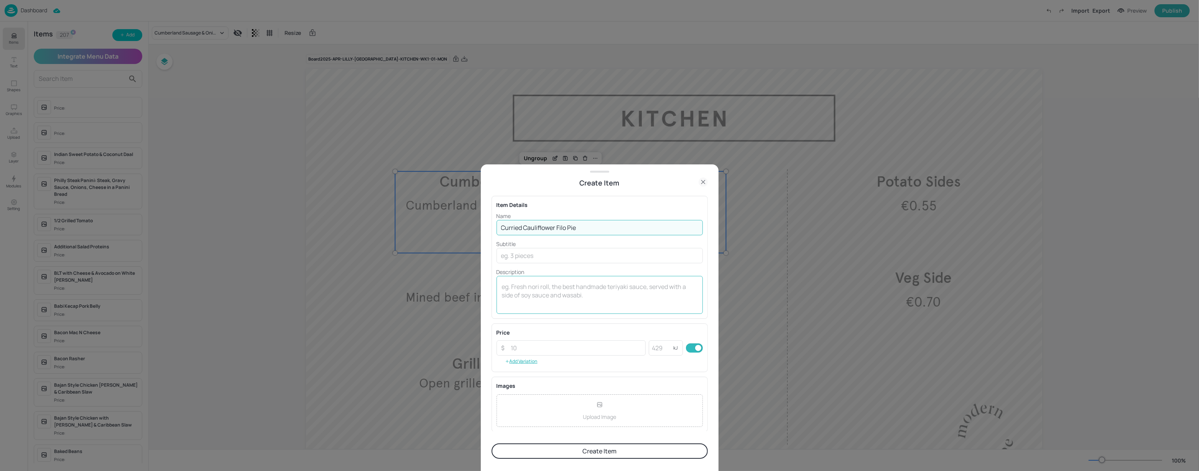
click at [528, 307] on textarea at bounding box center [600, 295] width 196 height 25
type textarea "€4.50"
click at [601, 272] on p "Description" at bounding box center [600, 272] width 206 height 8
click at [514, 394] on div at bounding box center [513, 410] width 33 height 35
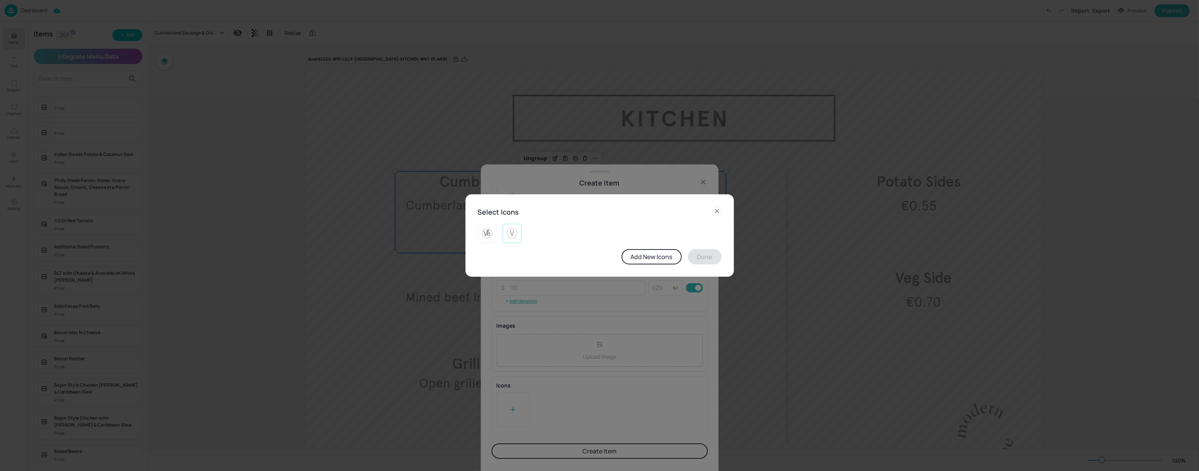
click at [513, 232] on img at bounding box center [512, 233] width 12 height 12
click at [720, 262] on div "Add New Icons Done" at bounding box center [600, 256] width 244 height 15
click at [712, 255] on button "Done" at bounding box center [705, 256] width 34 height 15
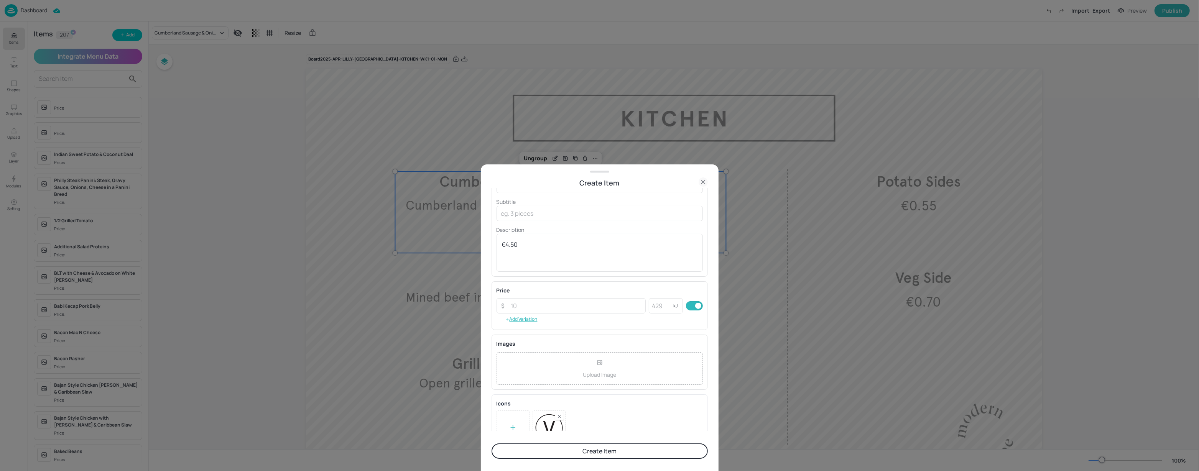
scroll to position [0, 0]
click at [571, 449] on button "Create Item" at bounding box center [600, 451] width 216 height 15
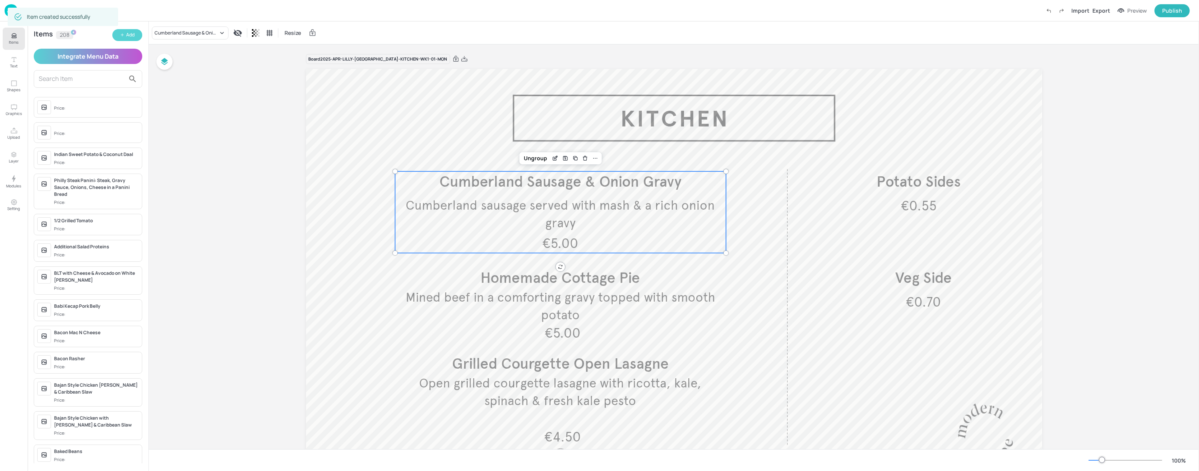
click at [123, 33] on icon "button" at bounding box center [122, 35] width 5 height 5
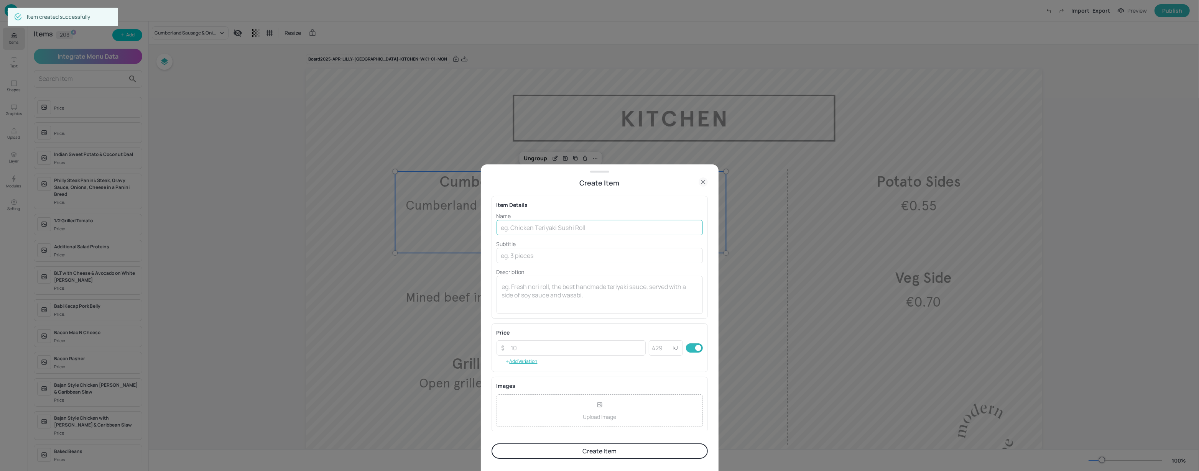
click at [505, 228] on input "text" at bounding box center [600, 227] width 206 height 15
paste input "Gochujang Beef Brisket & [PERSON_NAME] [PERSON_NAME]"
type input "Gochujang Beef Brisket & [PERSON_NAME] [PERSON_NAME]"
click at [548, 304] on textarea at bounding box center [600, 295] width 196 height 25
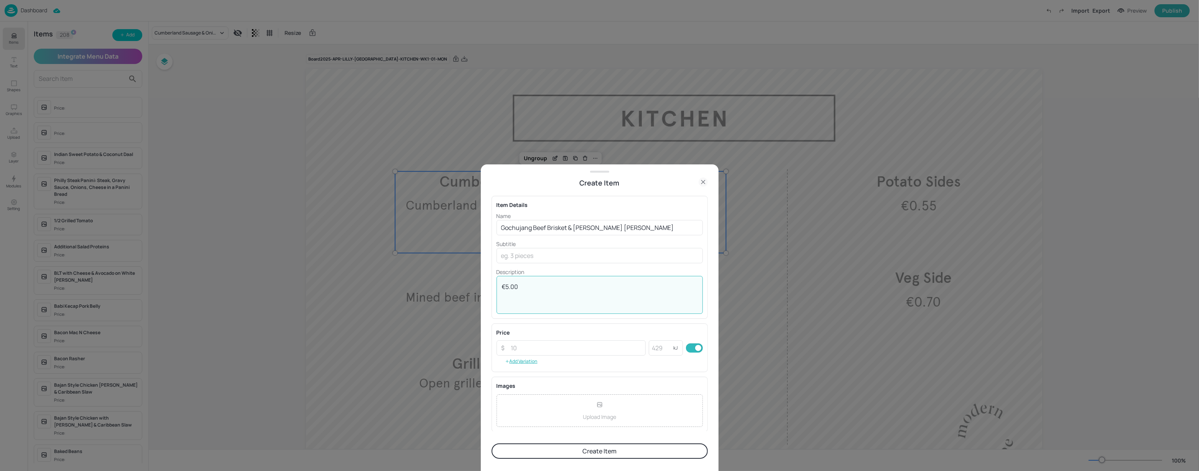
type textarea "€5.00"
click at [599, 277] on div "€5.00 x ​" at bounding box center [600, 295] width 206 height 38
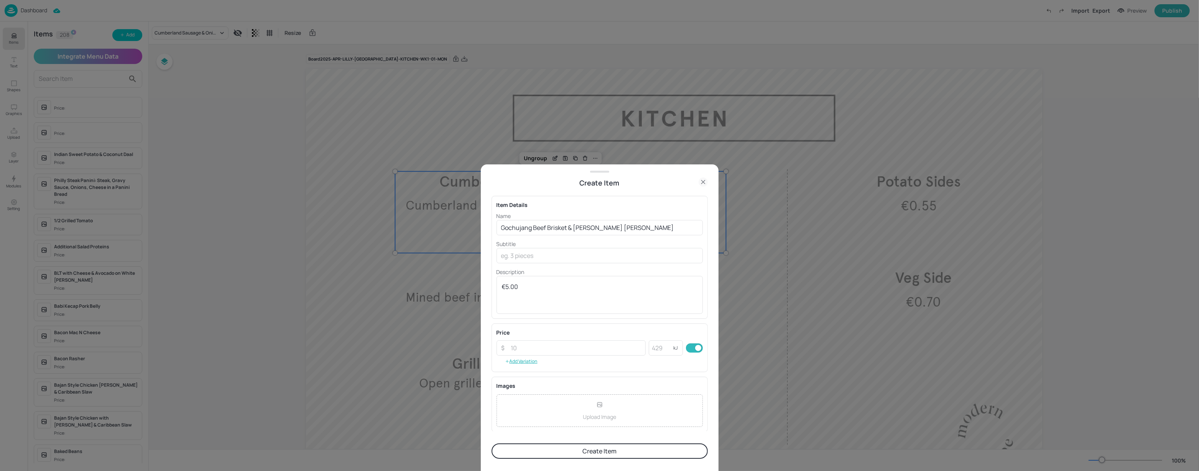
click at [610, 273] on p "Description" at bounding box center [600, 272] width 206 height 8
click at [517, 399] on div at bounding box center [513, 410] width 33 height 35
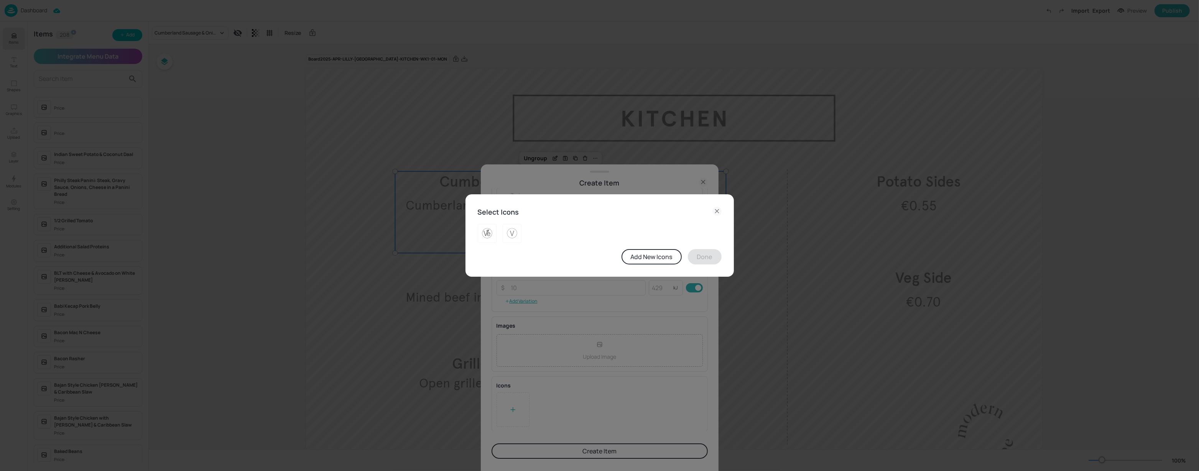
click at [573, 375] on div "Select Icons Add New Icons Done" at bounding box center [599, 235] width 1199 height 471
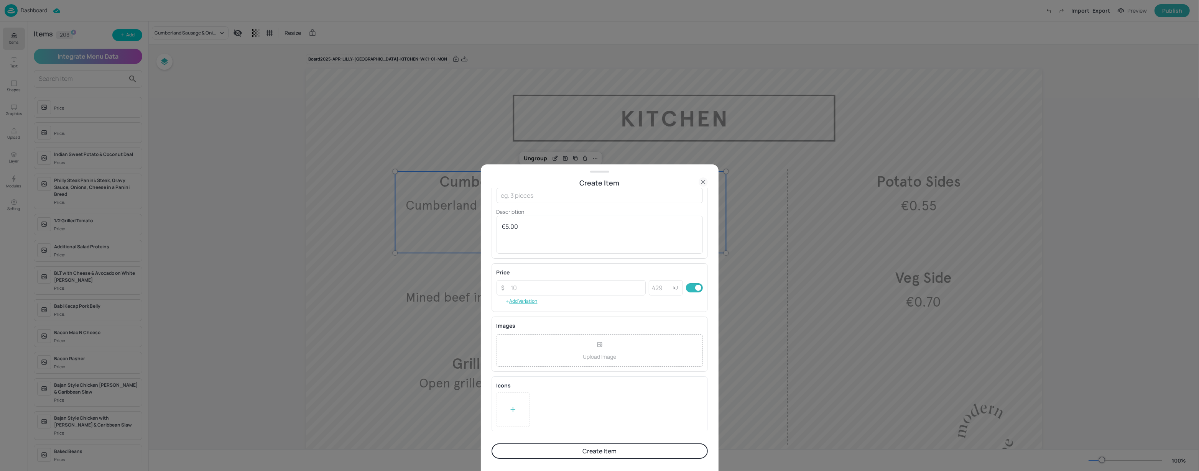
click at [573, 451] on button "Create Item" at bounding box center [600, 451] width 216 height 15
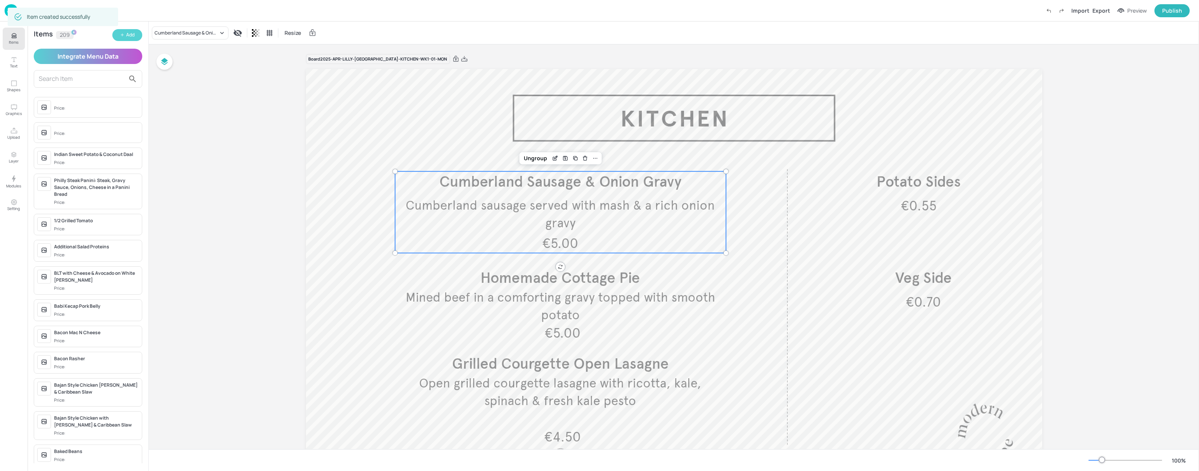
click at [135, 34] on button "Add" at bounding box center [127, 35] width 30 height 12
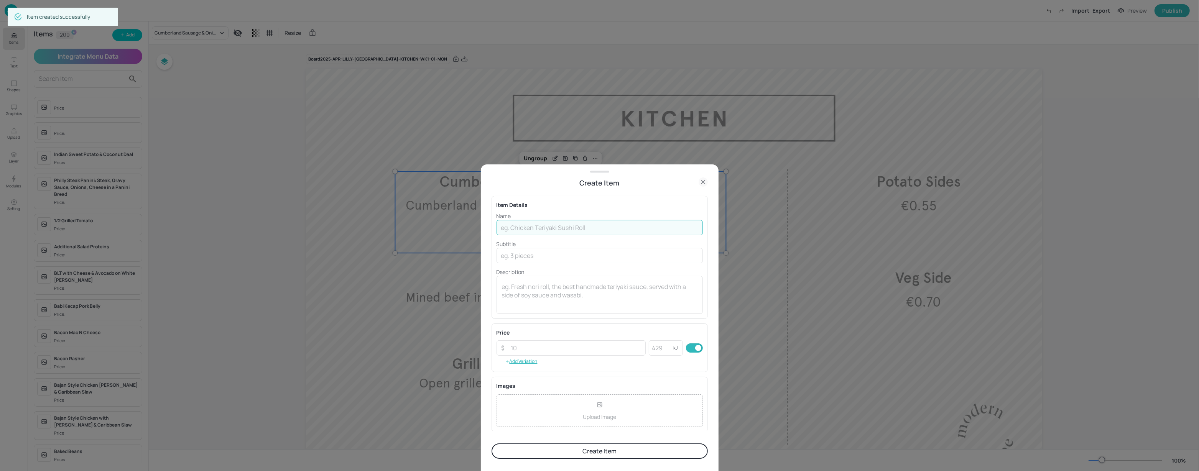
click at [537, 223] on input "text" at bounding box center [600, 227] width 206 height 15
paste input "Shepherds Pie Topped Cheesy Mash"
type input "Shepherds Pie Topped Cheesy Mash"
click at [520, 283] on textarea at bounding box center [600, 295] width 196 height 25
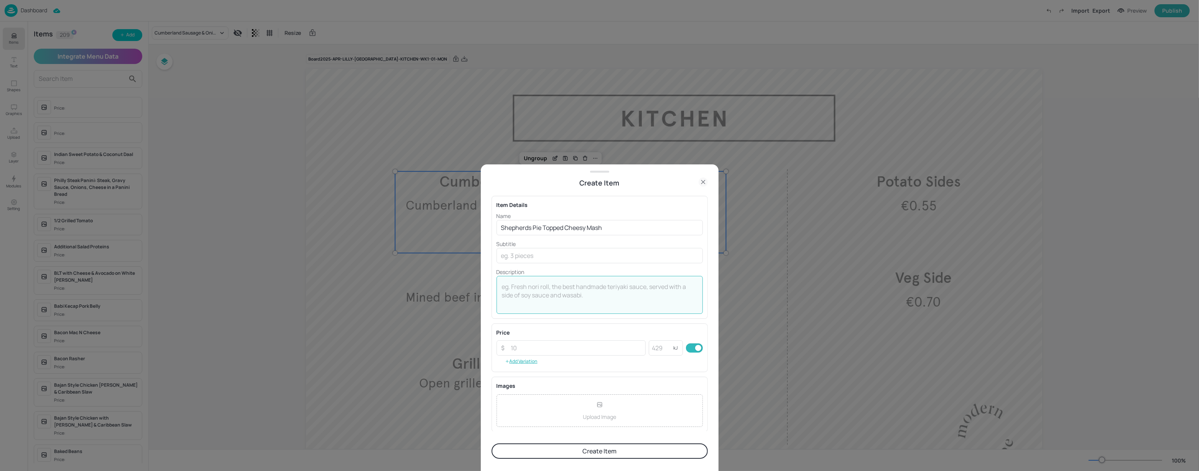
type textarea "@"
type textarea "€5.00"
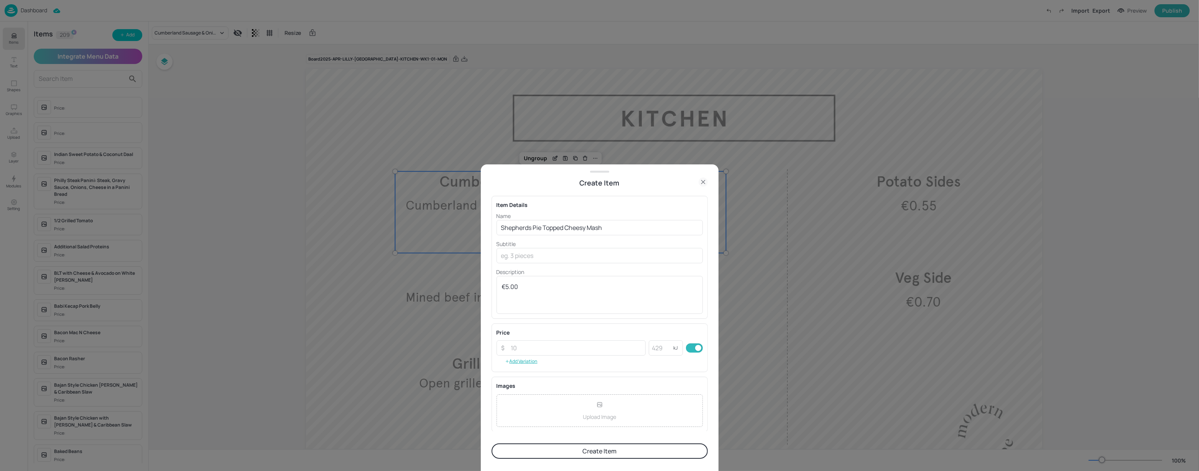
click at [557, 270] on p "Description" at bounding box center [600, 272] width 206 height 8
drag, startPoint x: 566, startPoint y: 450, endPoint x: 557, endPoint y: 428, distance: 23.5
click at [566, 449] on button "Create Item" at bounding box center [600, 451] width 216 height 15
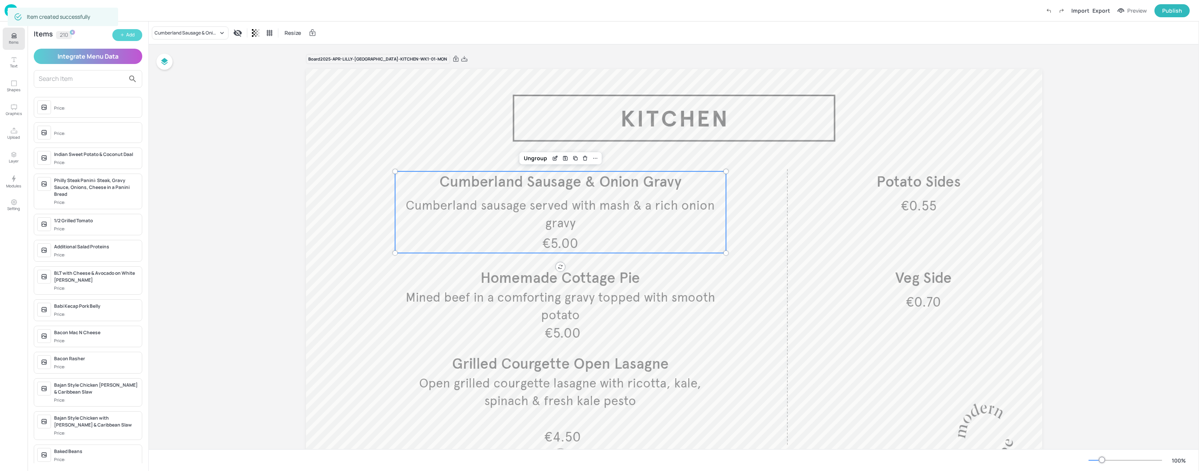
click at [125, 36] on button "Add" at bounding box center [127, 35] width 30 height 12
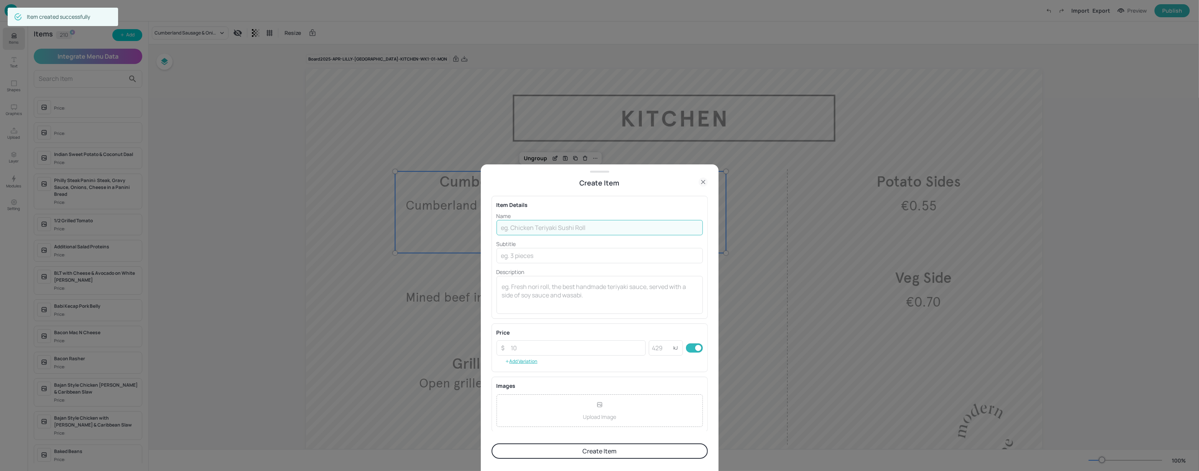
click at [524, 224] on input "text" at bounding box center [600, 227] width 206 height 15
paste input "Gochujang Spinach & Ricotta Pasta"
type input "Gochujang Spinach & Ricotta Pasta"
